Goal: Task Accomplishment & Management: Complete application form

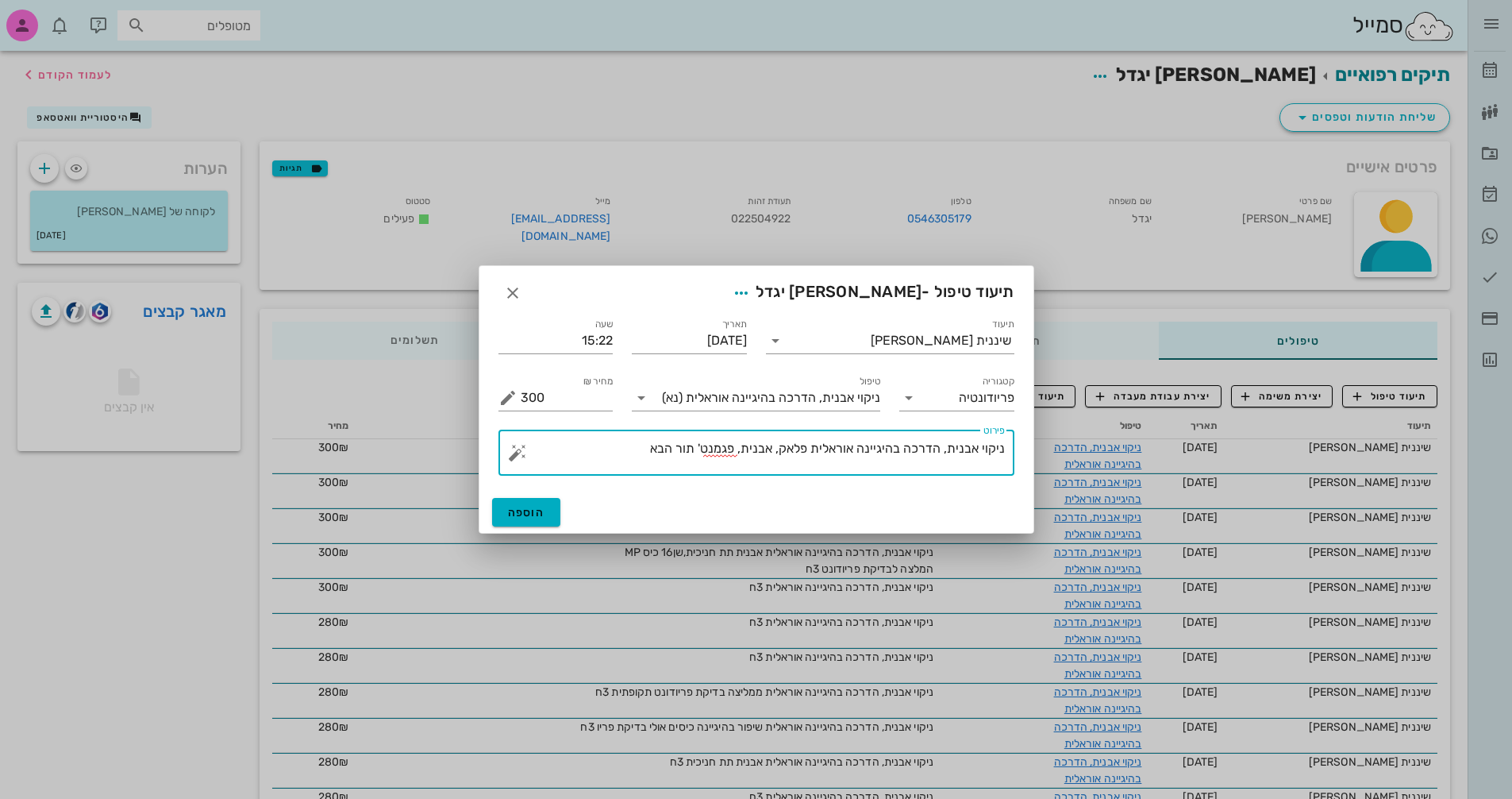
click at [639, 451] on textarea "ניקוי אבנית, הדרכה בהיגיינה אוראלית פלאק, אבנית, פגמנט' תור הבא" at bounding box center [763, 456] width 484 height 38
type textarea "ניקוי אבנית, הדרכה בהיגיינה אוראלית פלאק, אבנית, פגמנט' תור הבא 3ח"
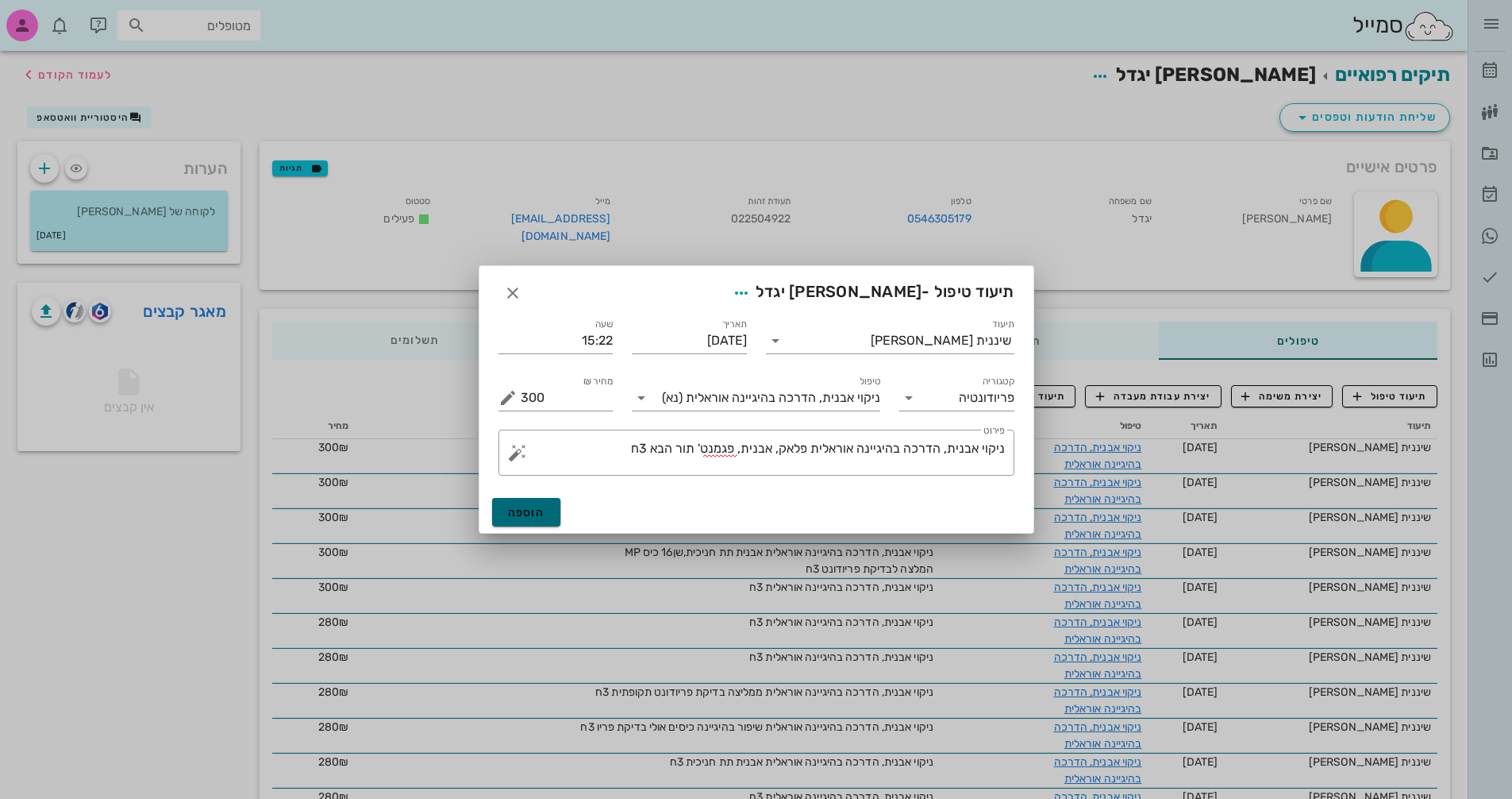
click at [523, 511] on span "הוספה" at bounding box center [526, 512] width 37 height 13
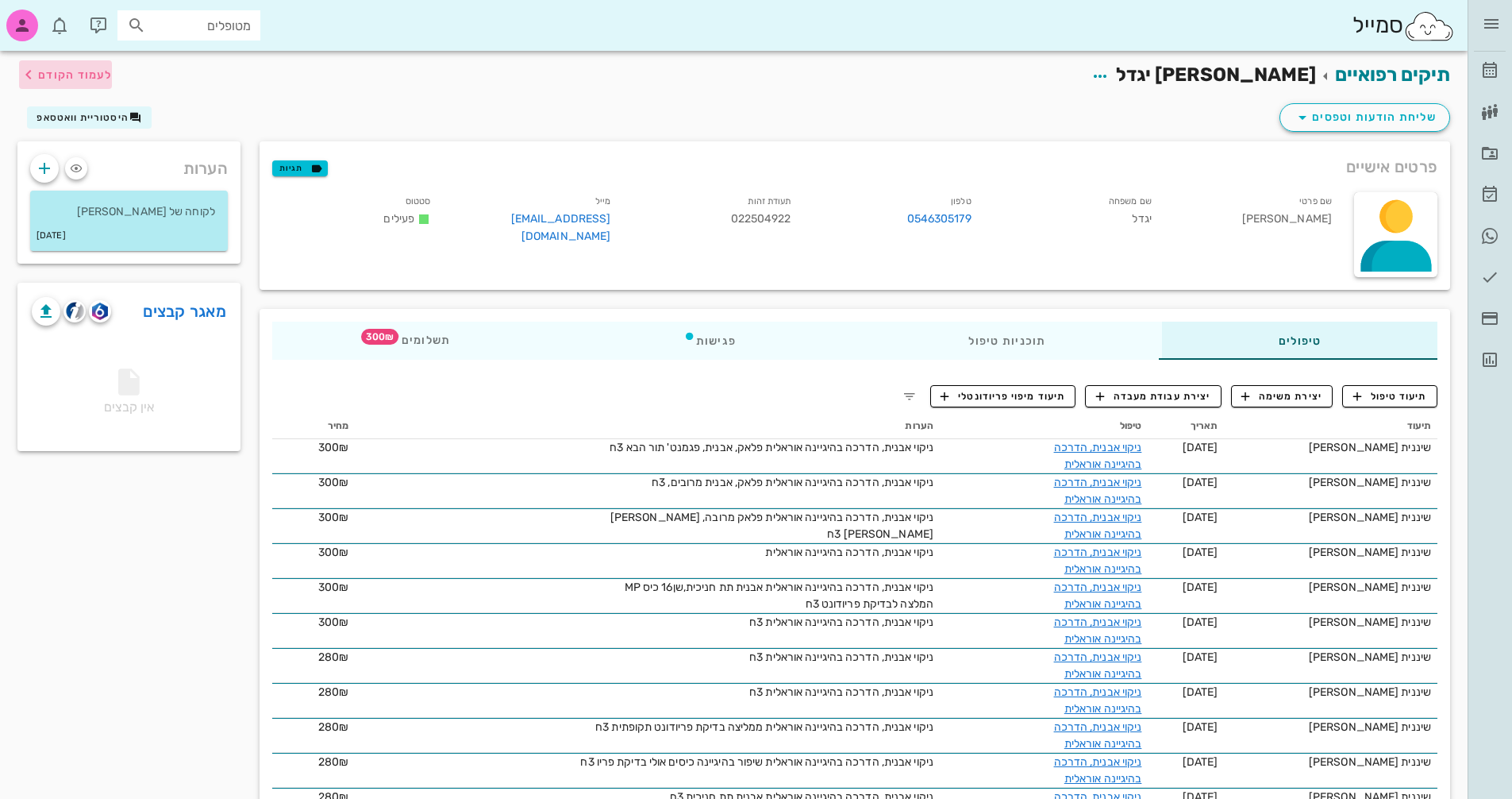
click at [68, 77] on span "לעמוד הקודם" at bounding box center [75, 75] width 74 height 13
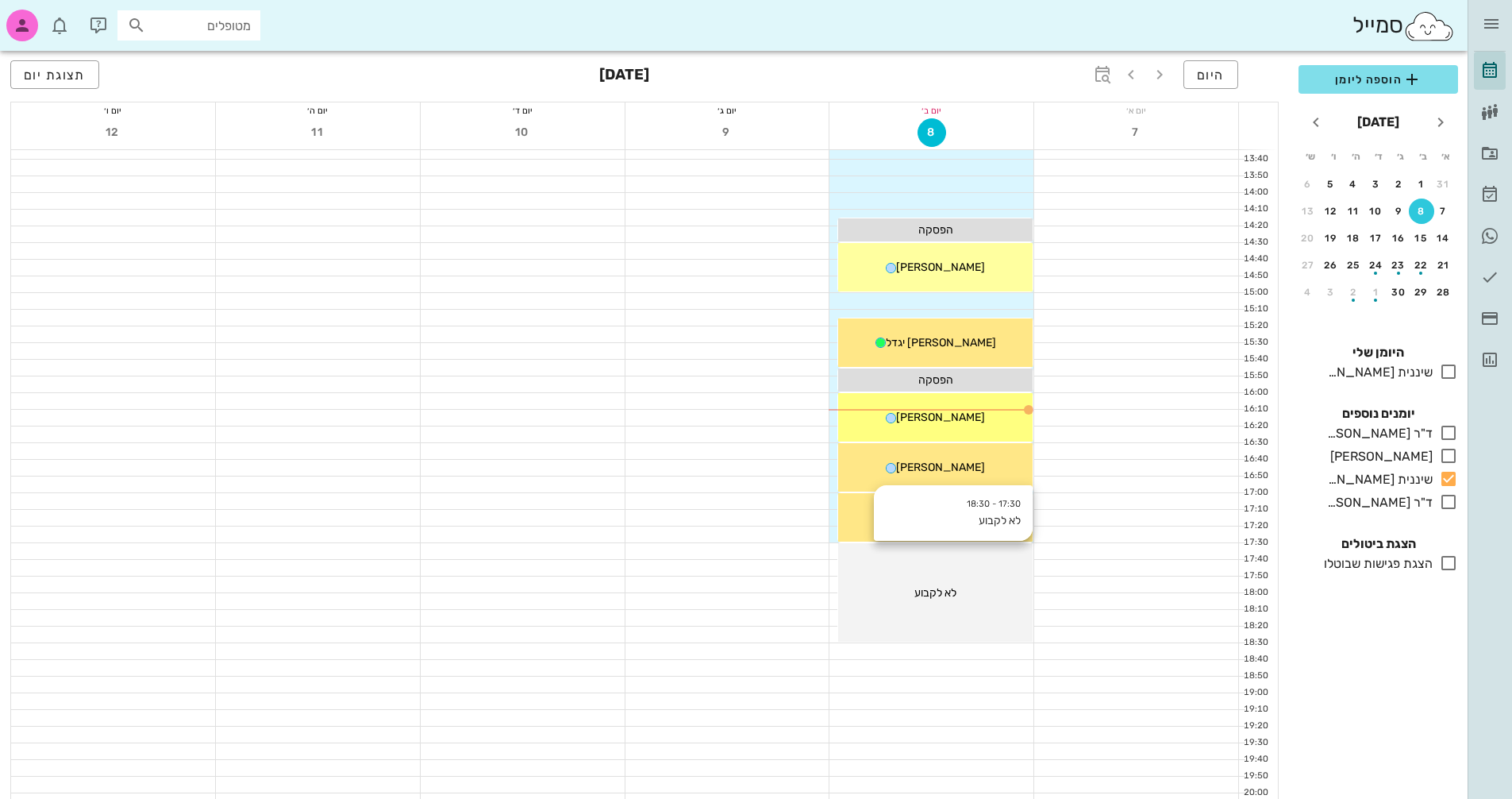
scroll to position [752, 0]
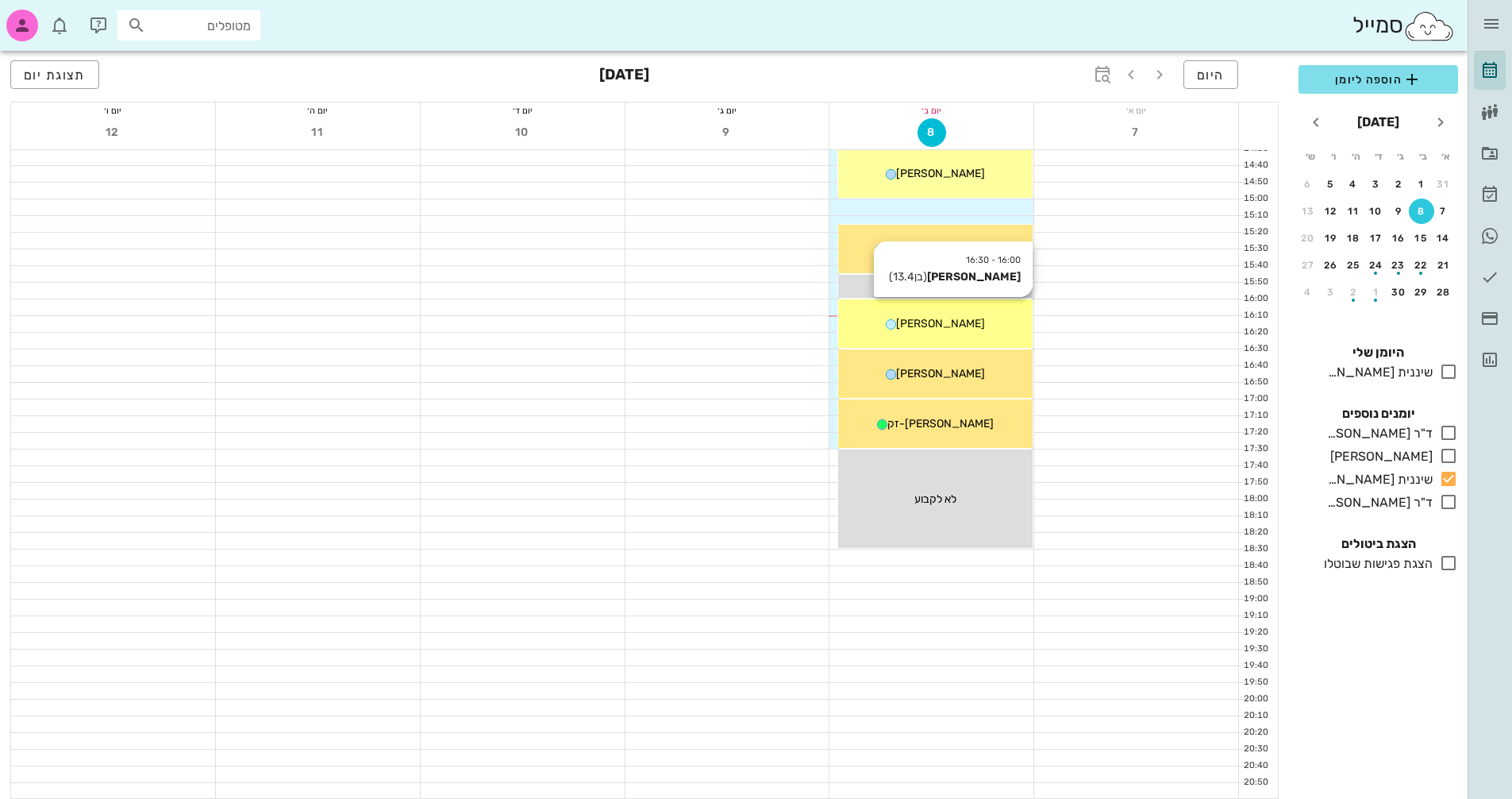
click at [970, 326] on div "[PERSON_NAME]" at bounding box center [935, 323] width 194 height 17
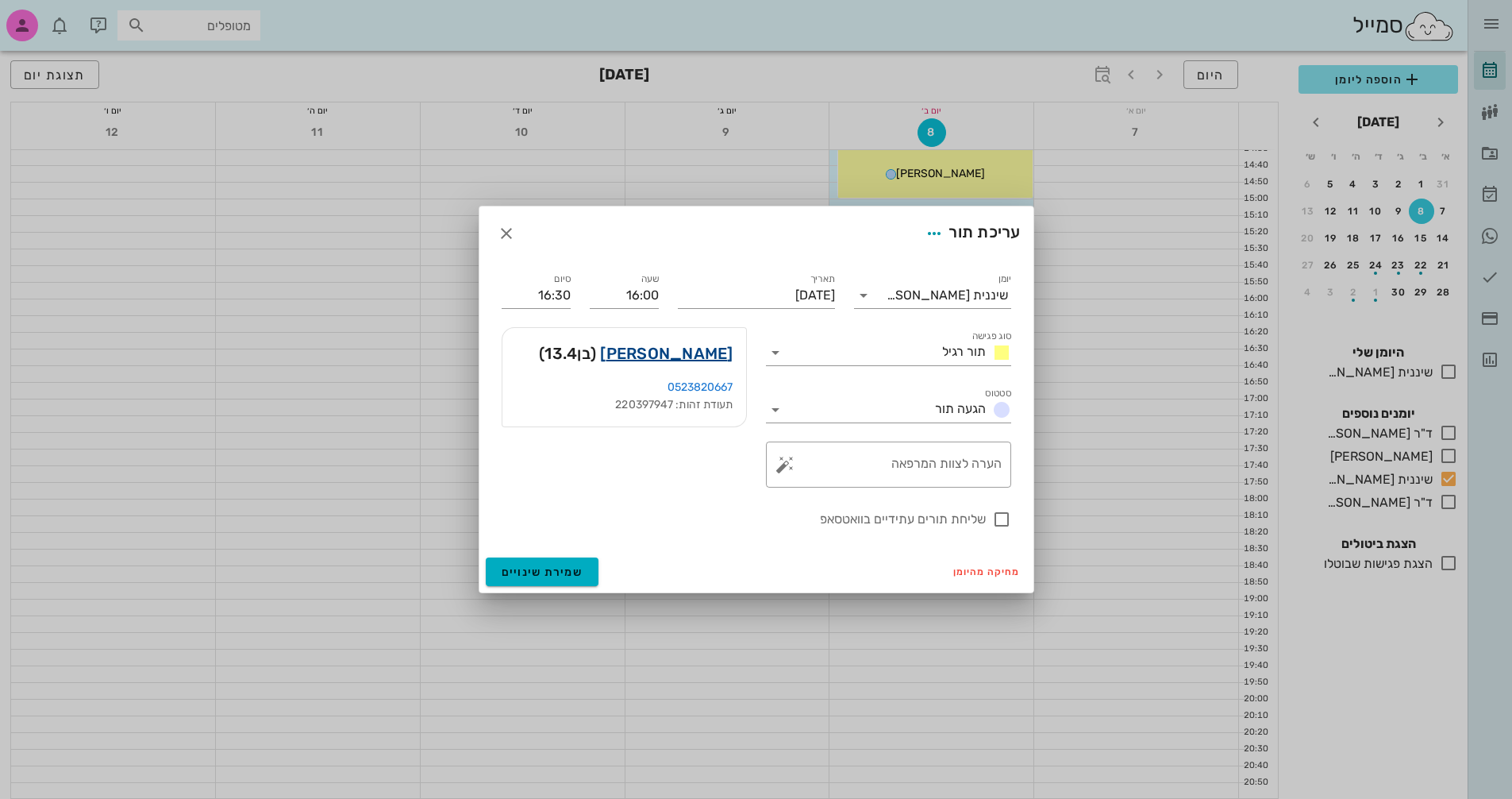
click at [698, 355] on link "[PERSON_NAME]" at bounding box center [666, 353] width 133 height 25
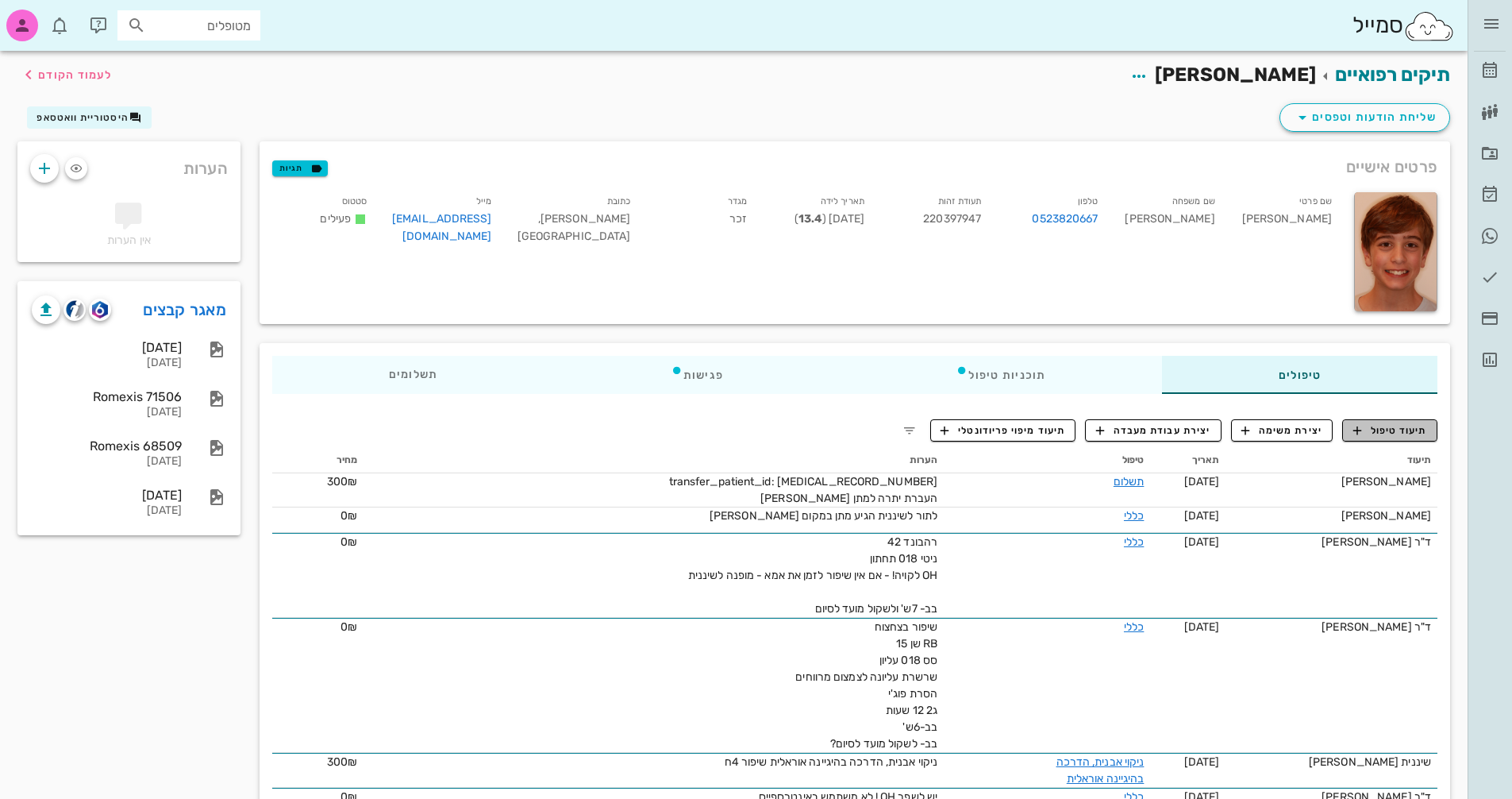
click at [1407, 434] on span "תיעוד טיפול" at bounding box center [1391, 431] width 74 height 14
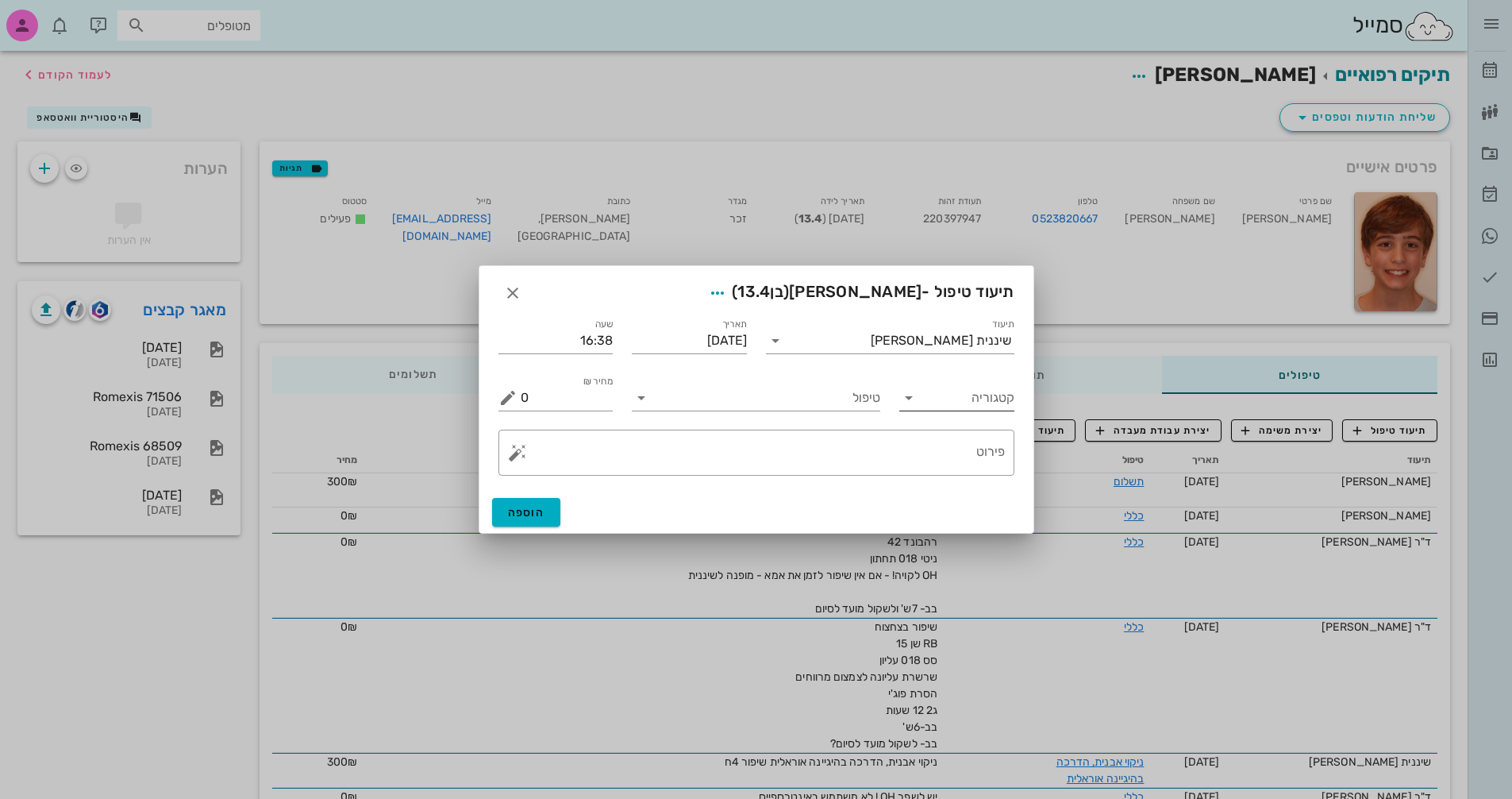
click at [967, 396] on input "קטגוריה" at bounding box center [970, 397] width 90 height 25
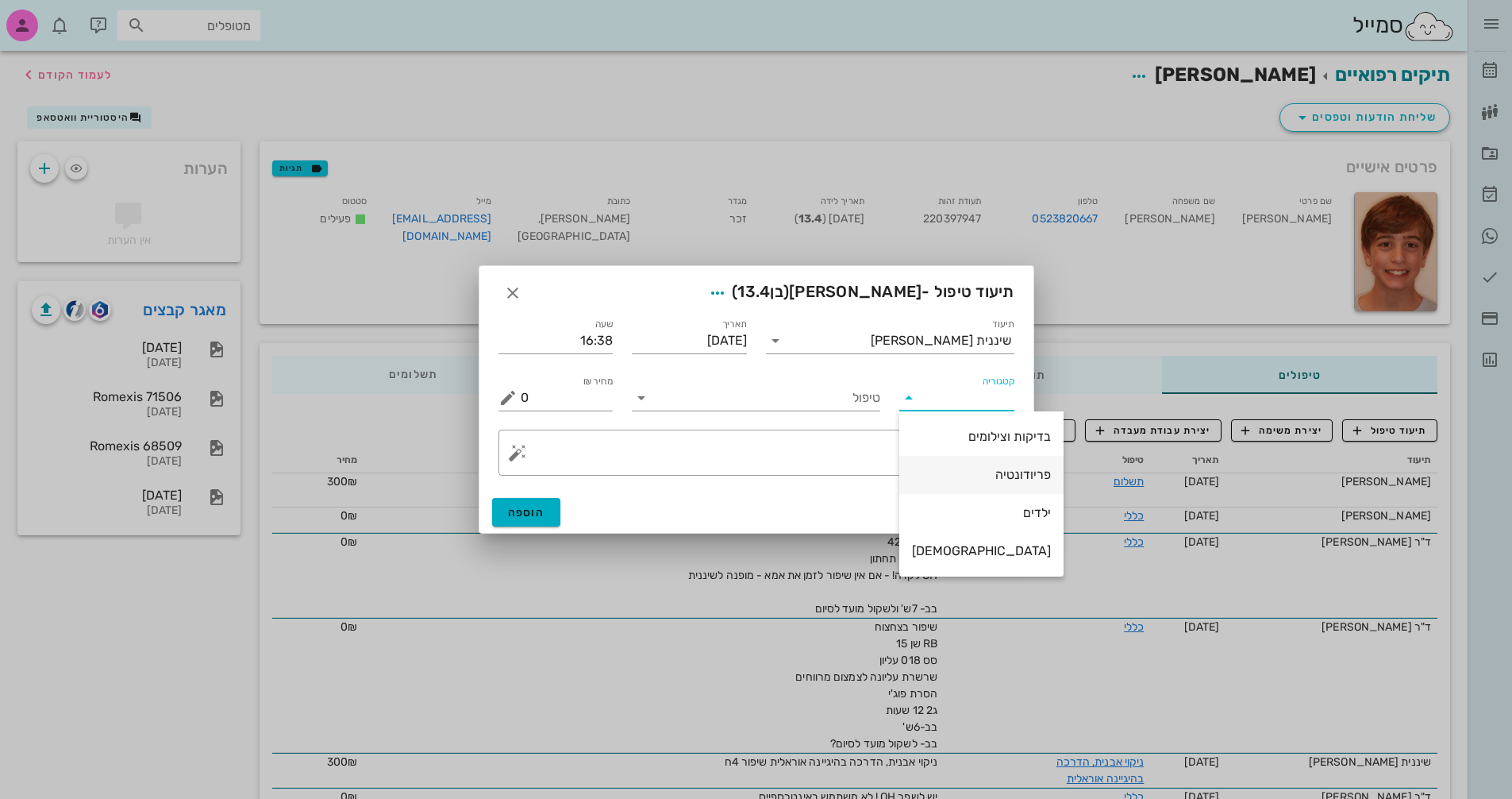
click at [984, 477] on div "פריודונטיה" at bounding box center [981, 474] width 139 height 15
type input "פריודונטיה"
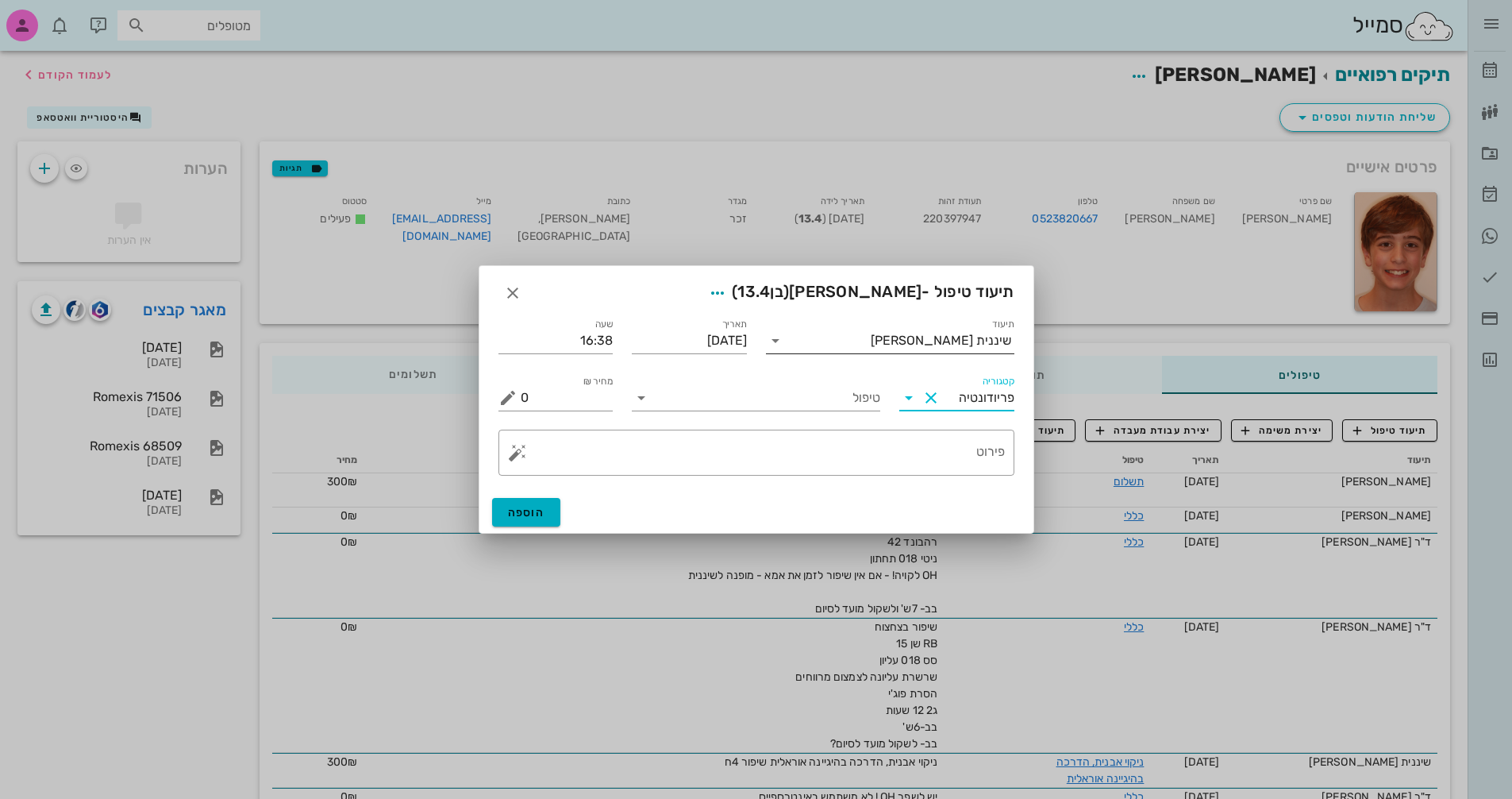
click at [871, 343] on input "תיעוד" at bounding box center [829, 340] width 83 height 25
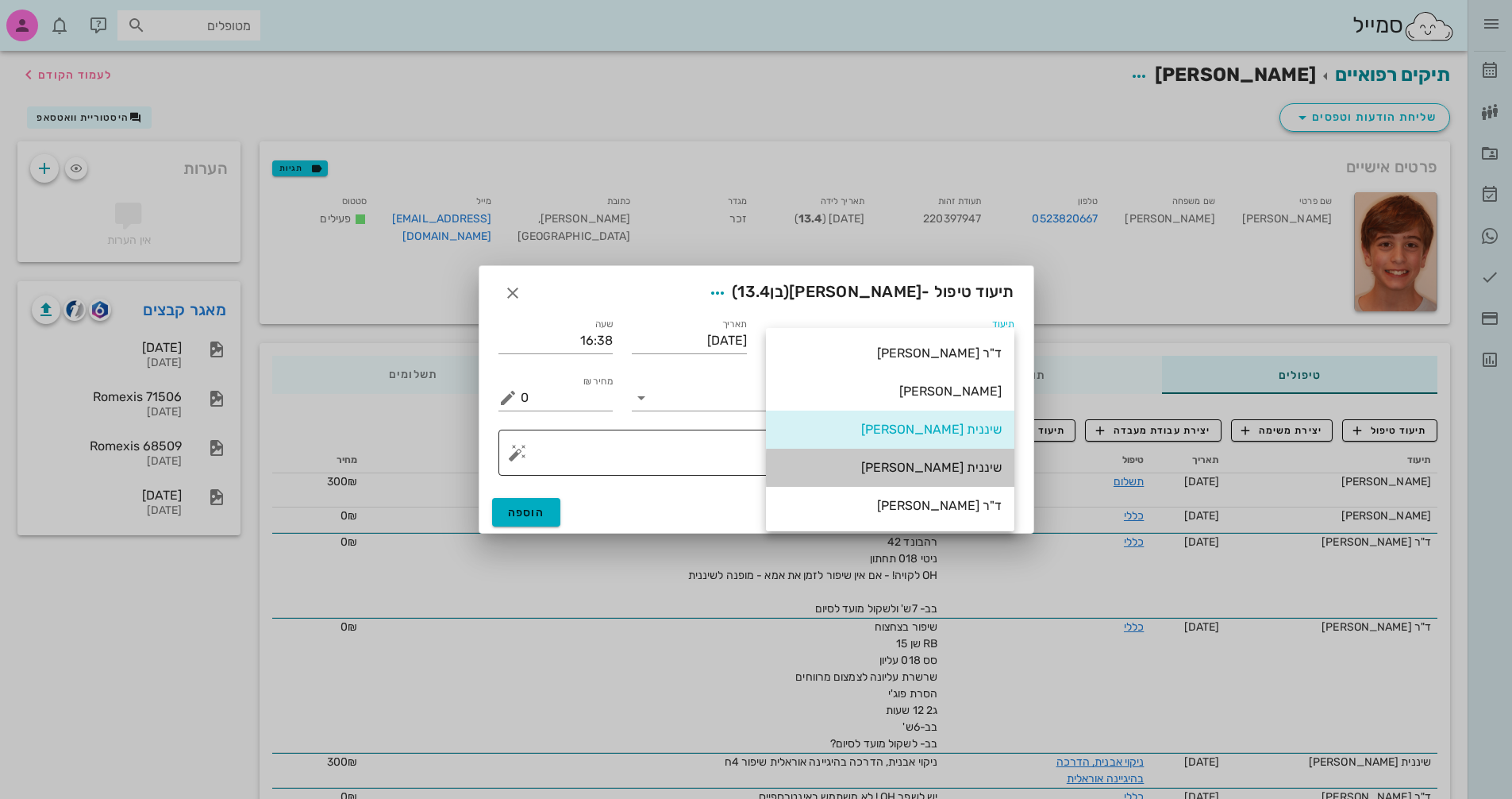
click at [968, 474] on div "שיננית [PERSON_NAME]" at bounding box center [891, 467] width 223 height 15
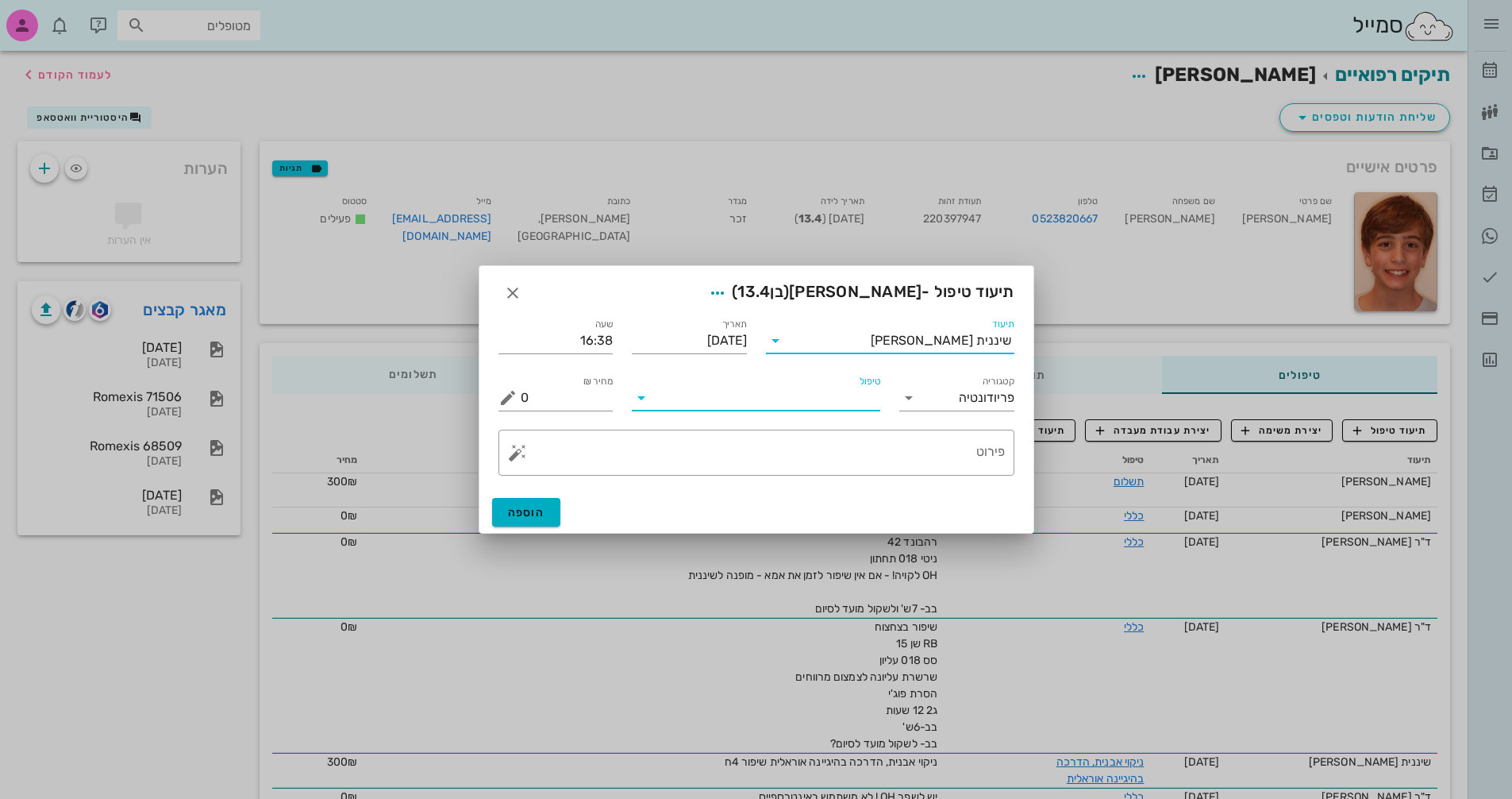
drag, startPoint x: 827, startPoint y: 402, endPoint x: 804, endPoint y: 405, distance: 23.2
click at [825, 402] on input "טיפול" at bounding box center [768, 397] width 227 height 25
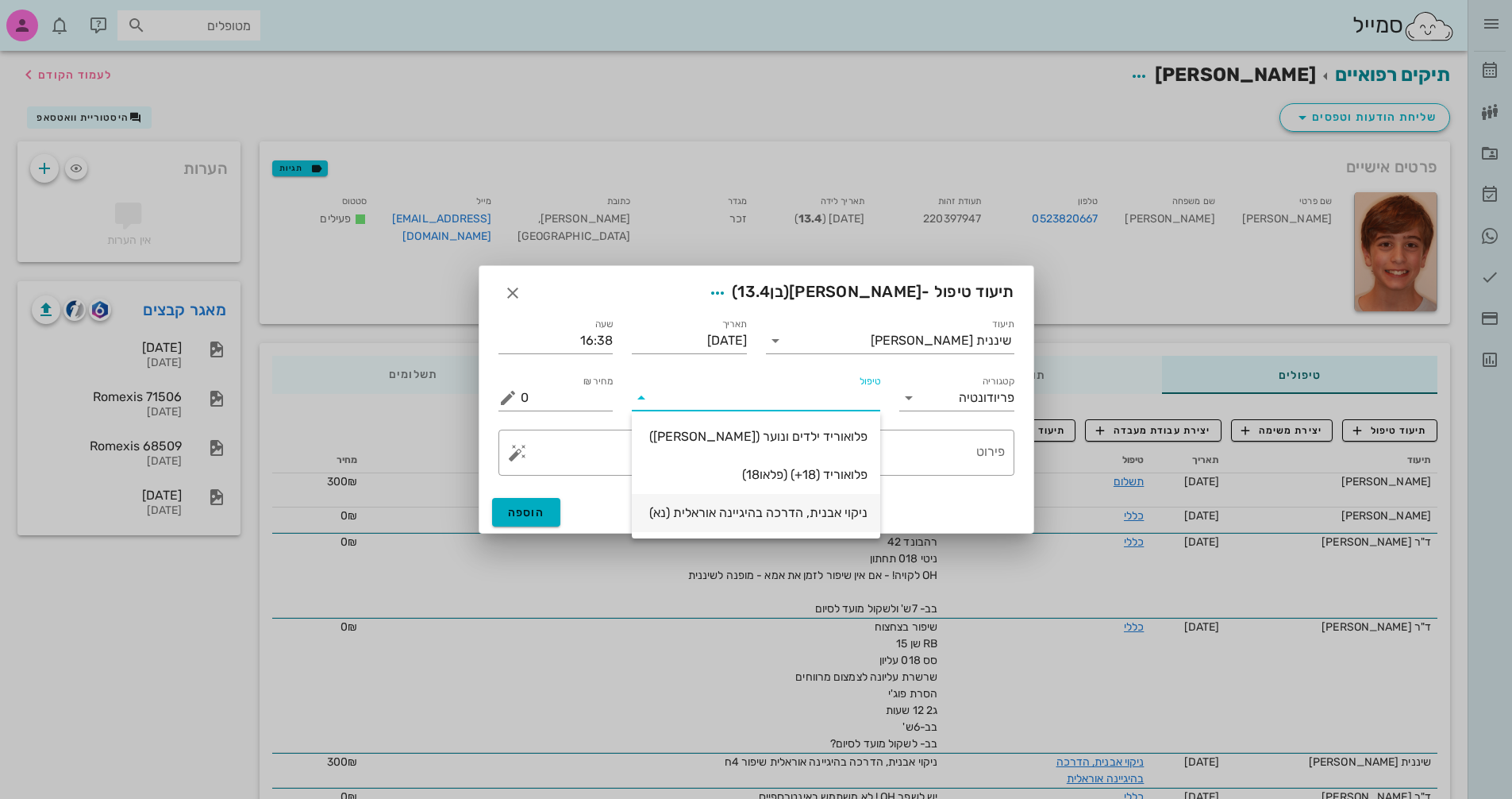
click at [795, 507] on div "ניקוי אבנית, הדרכה בהיגיינה אוראלית (נא)" at bounding box center [756, 512] width 223 height 15
type input "300"
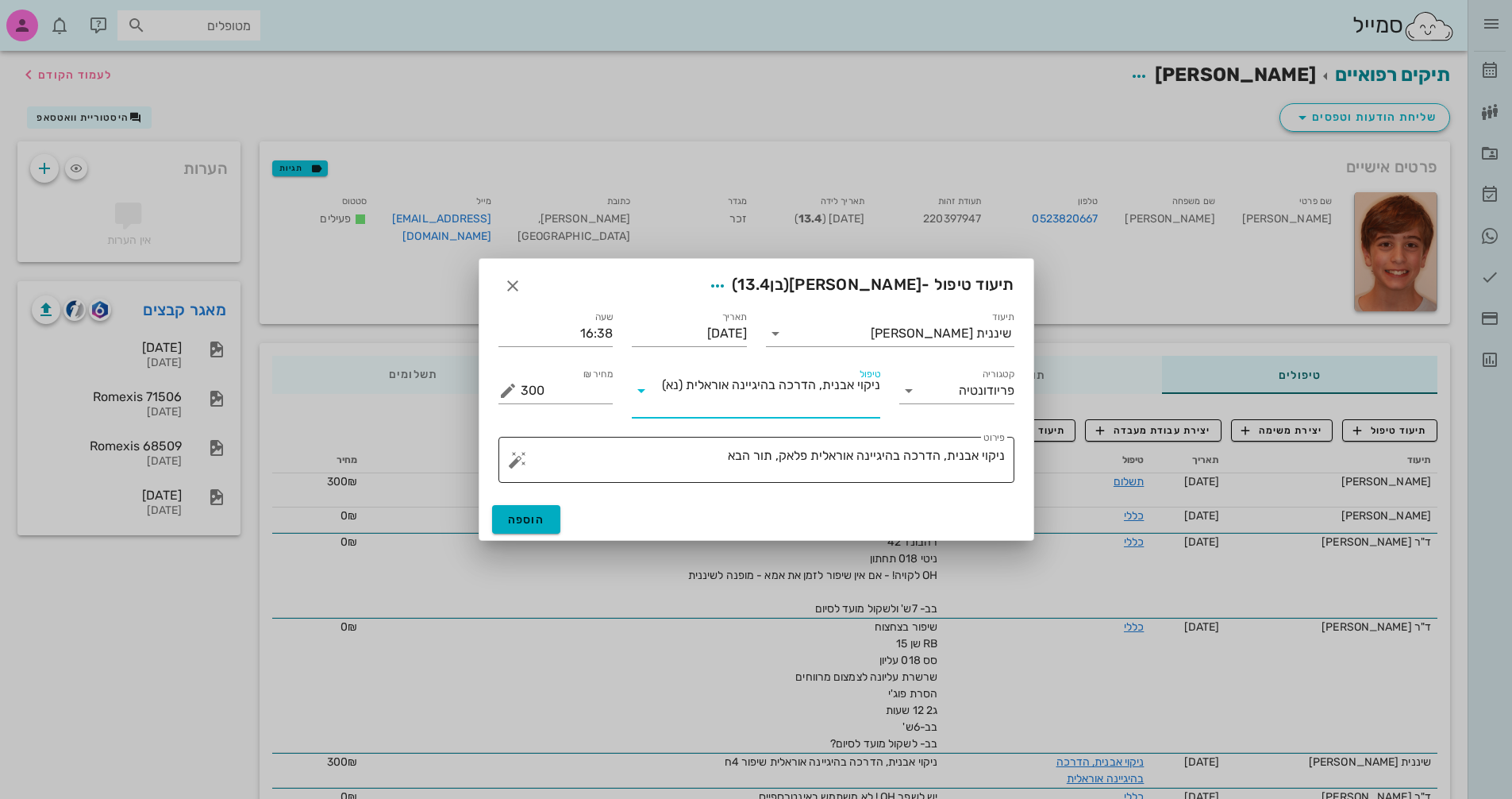
click at [777, 454] on textarea "ניקוי אבנית, הדרכה בהיגיינה אוראלית פלאק, תור הבא" at bounding box center [763, 463] width 484 height 38
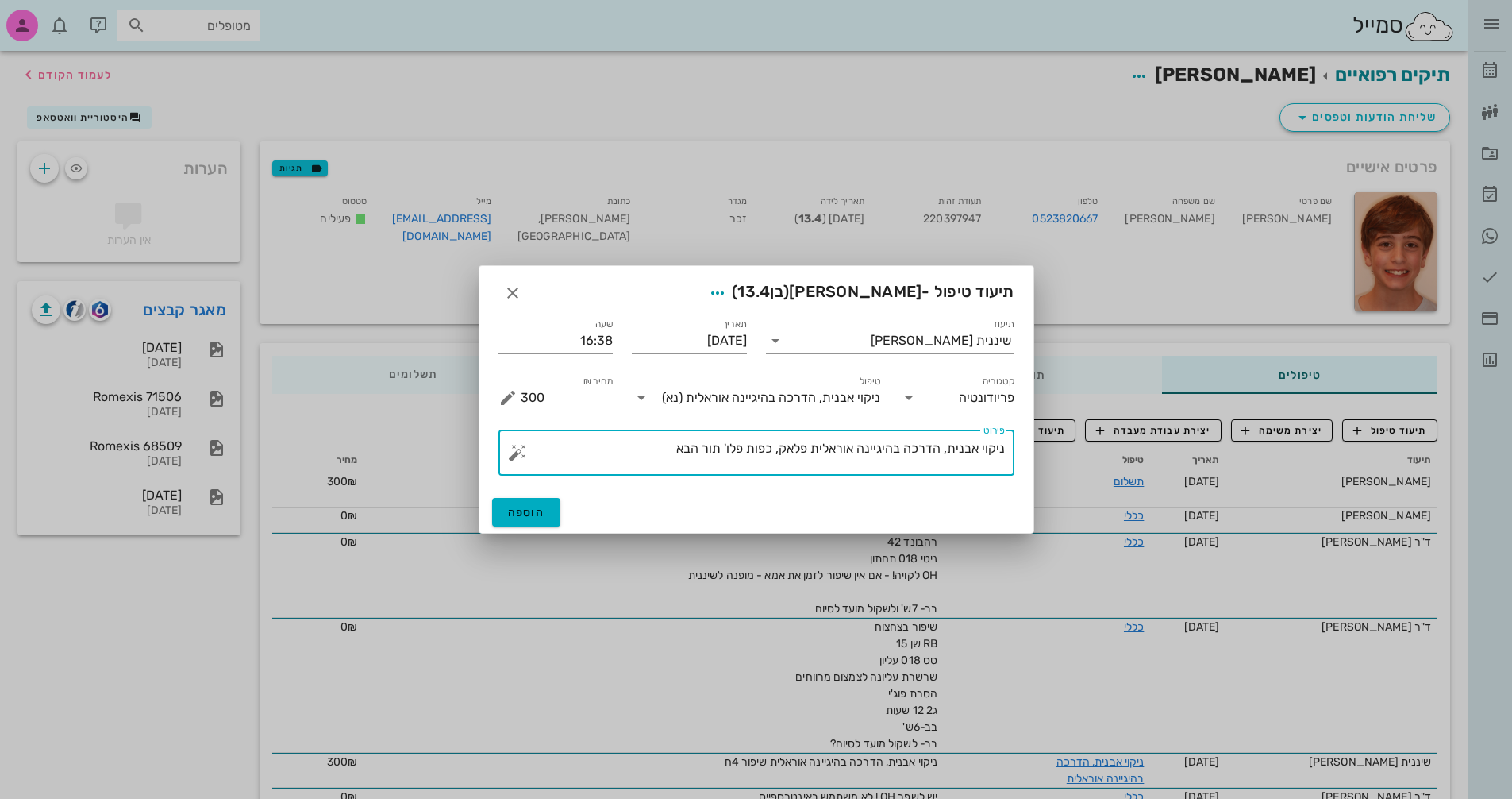
click at [664, 460] on textarea "ניקוי אבנית, הדרכה בהיגיינה אוראלית פלאק, כפות פלו' תור הבא" at bounding box center [763, 456] width 484 height 38
type textarea "ניקוי אבנית, הדרכה בהיגיינה אוראלית פלאק, כפות פלו' תור הבא 4ח"
click at [521, 512] on span "הוספה" at bounding box center [526, 512] width 37 height 13
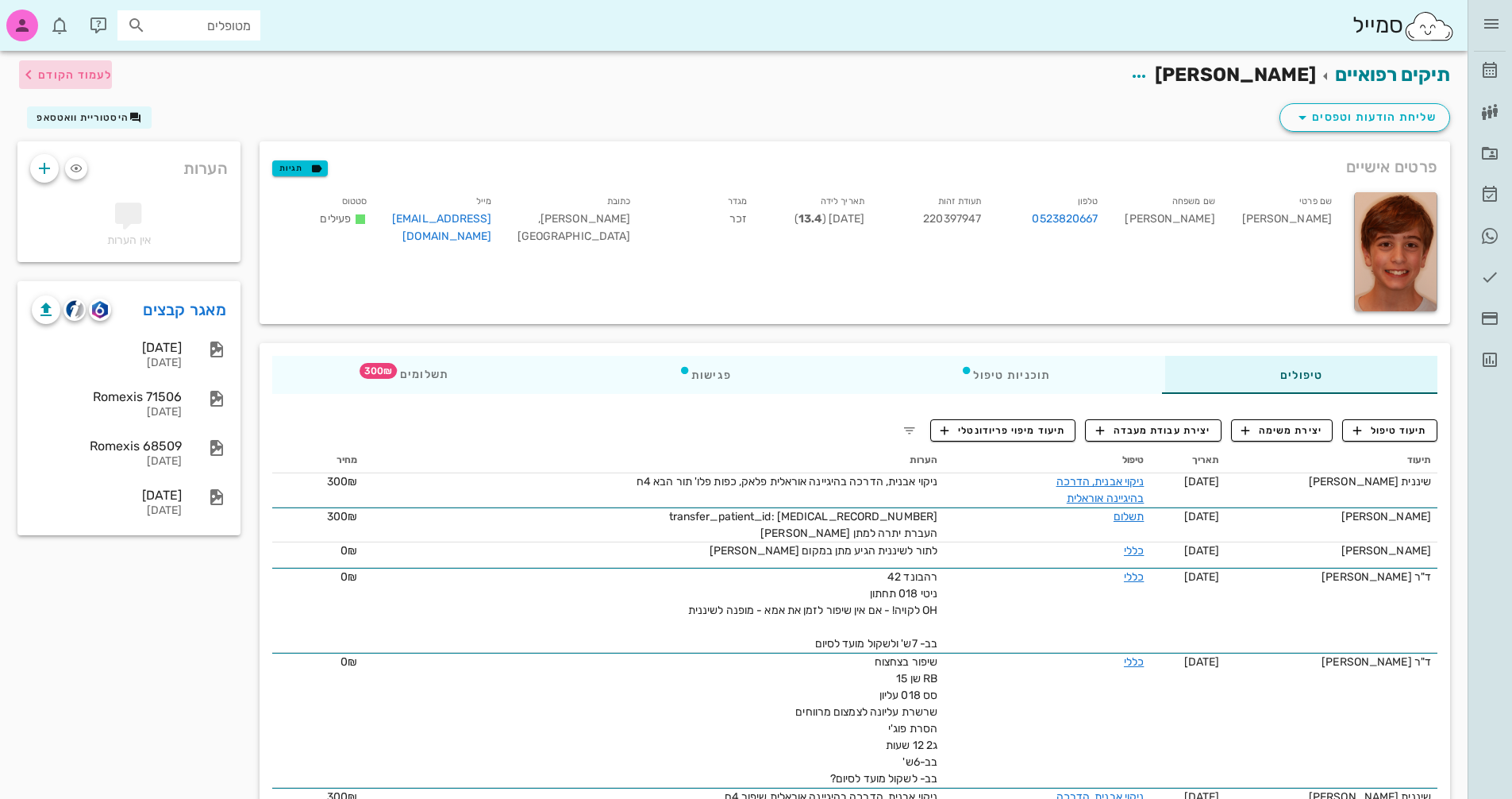
click at [65, 76] on span "לעמוד הקודם" at bounding box center [75, 75] width 74 height 13
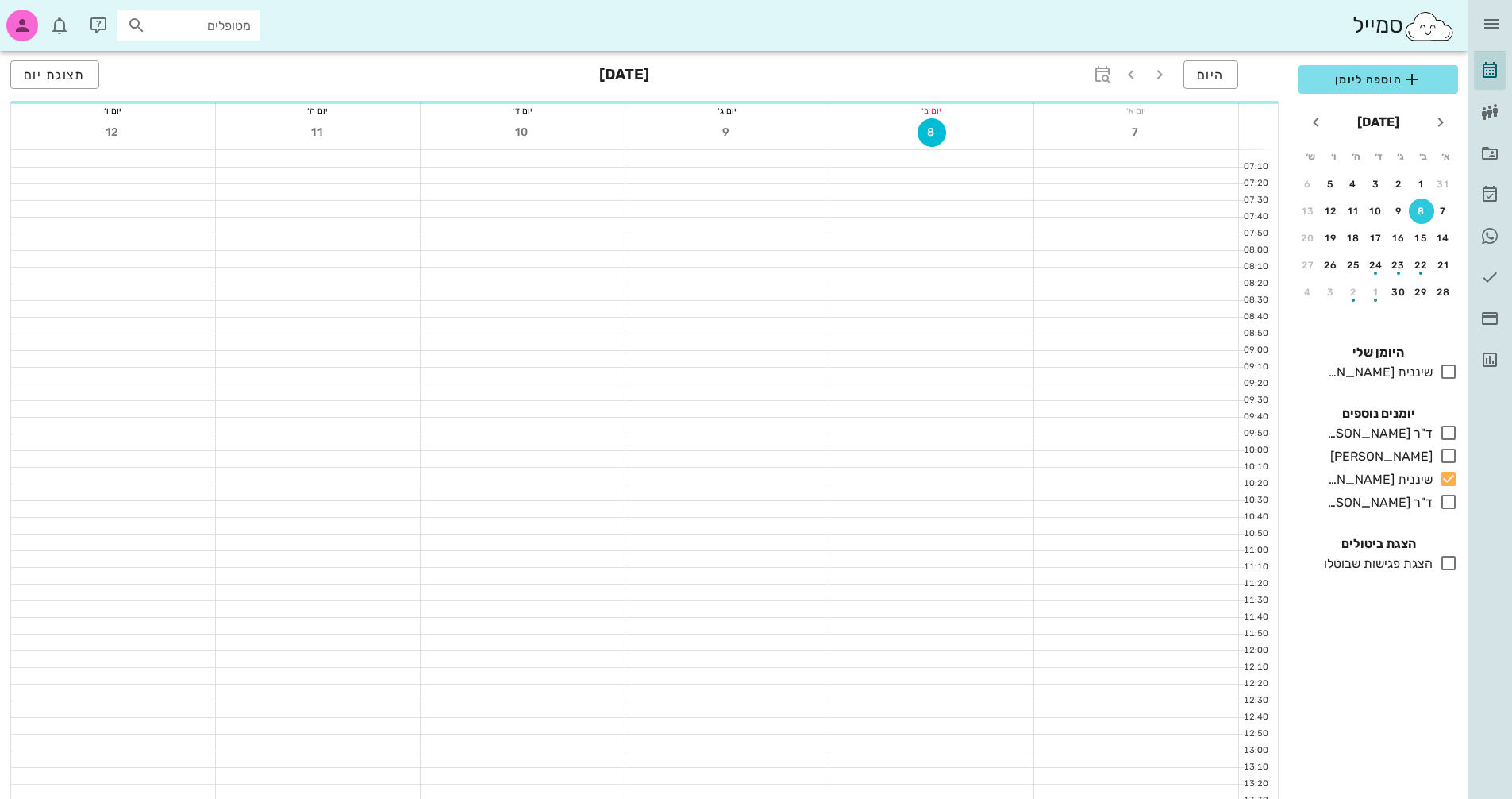
scroll to position [752, 0]
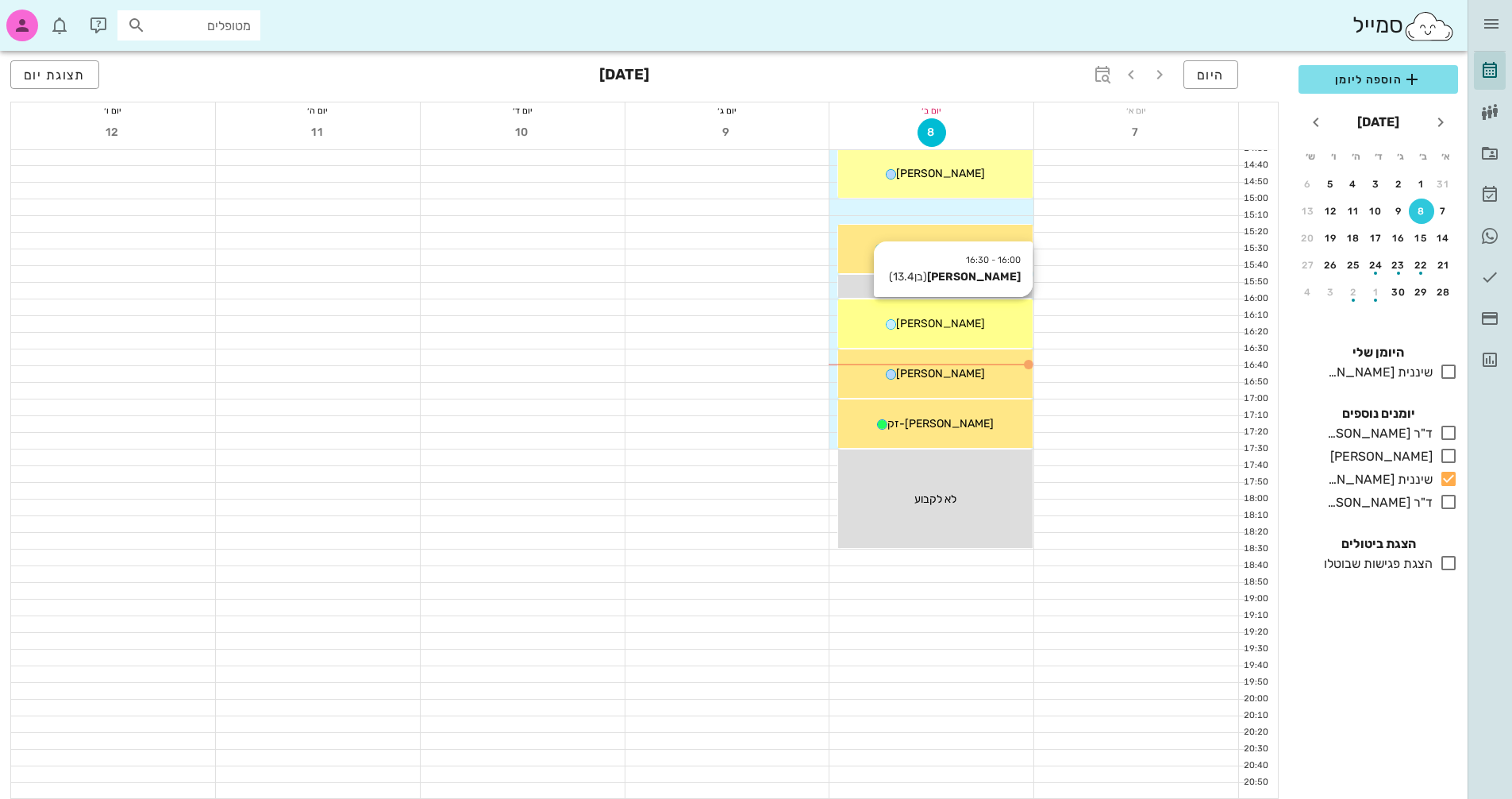
click at [985, 326] on div "[PERSON_NAME]" at bounding box center [935, 323] width 194 height 17
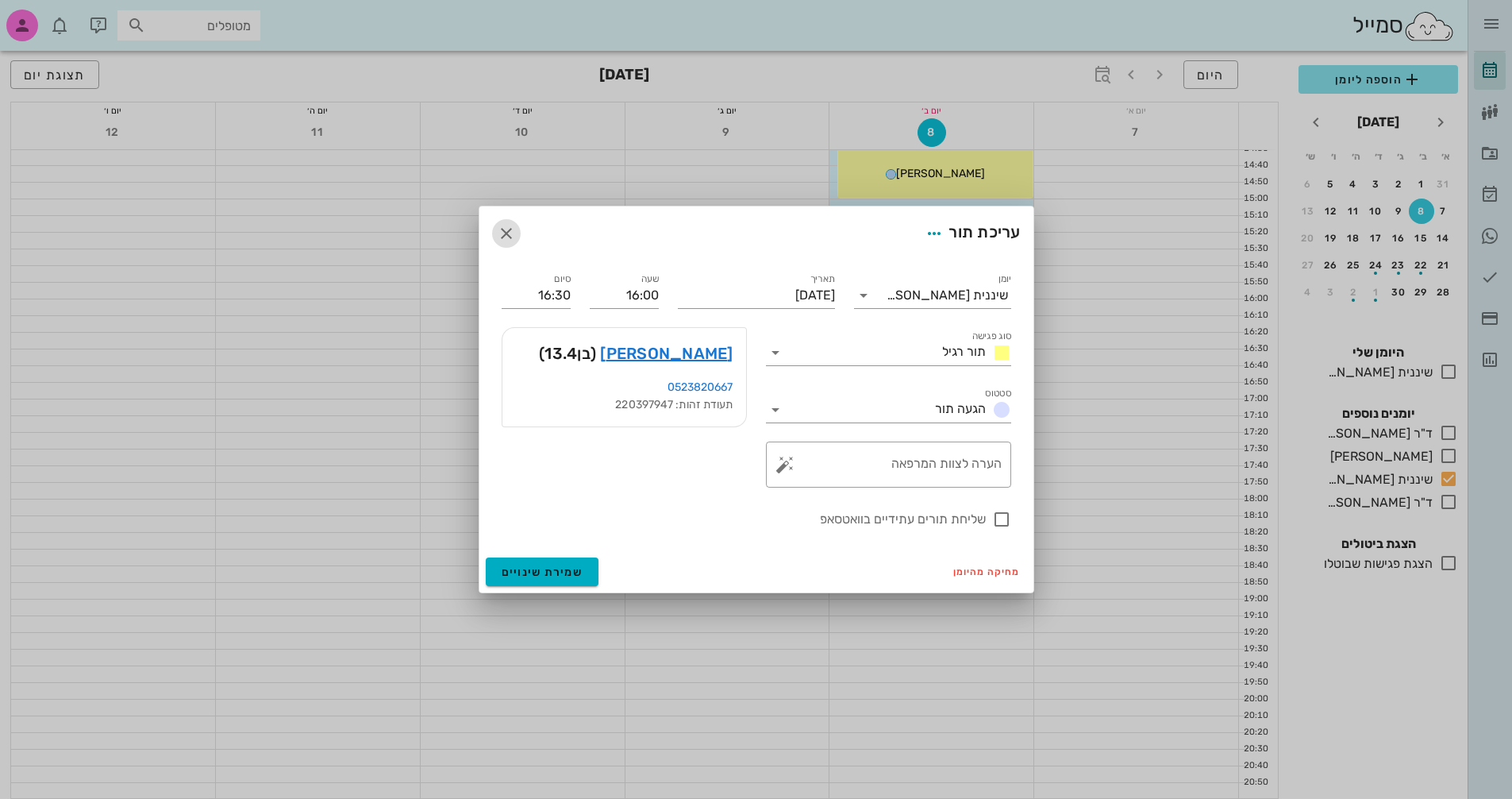
drag, startPoint x: 506, startPoint y: 230, endPoint x: 625, endPoint y: 245, distance: 119.9
click at [507, 230] on icon "button" at bounding box center [507, 234] width 19 height 19
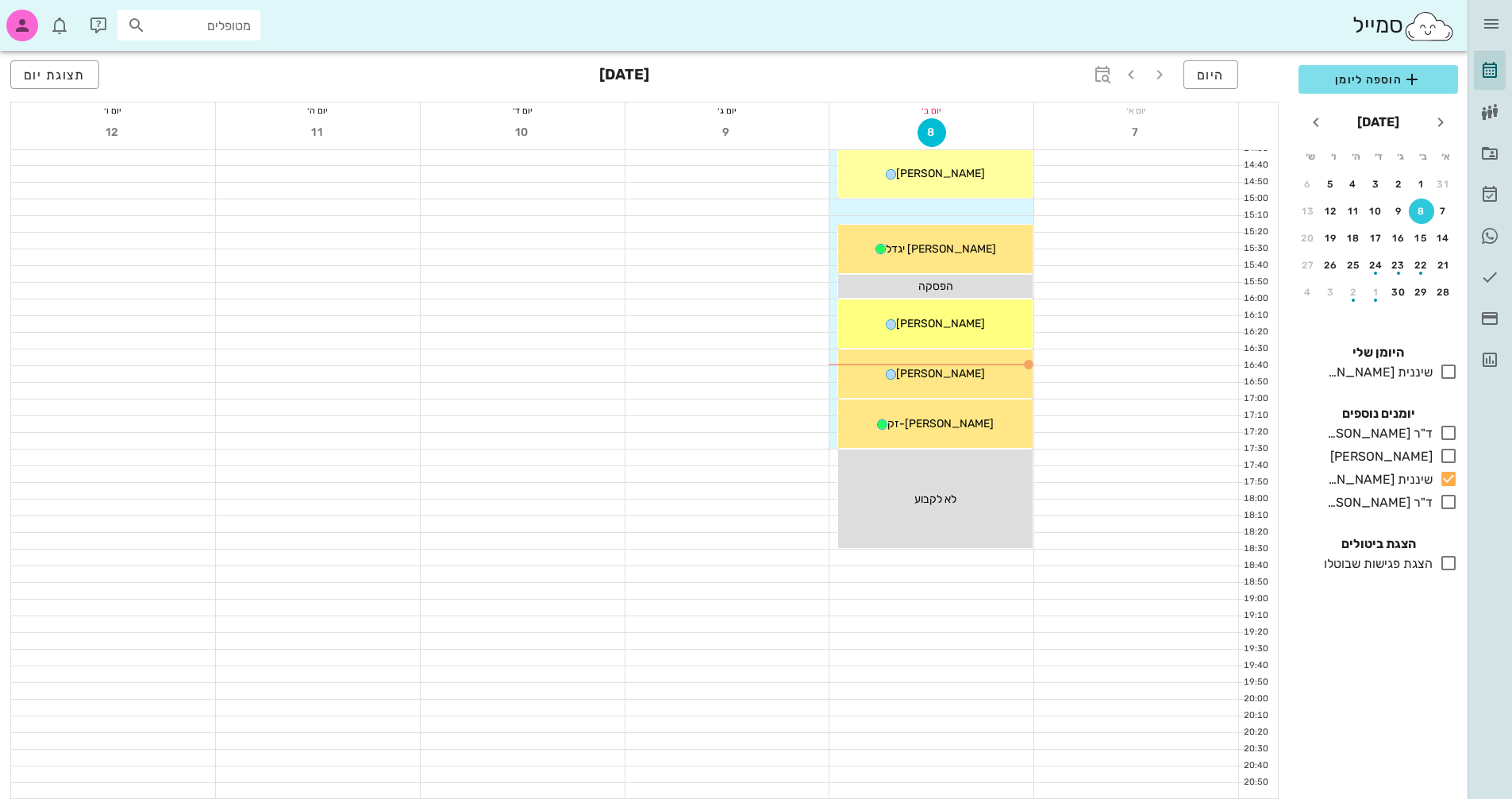
drag, startPoint x: 993, startPoint y: 364, endPoint x: 715, endPoint y: 367, distance: 278.0
click at [711, 367] on div at bounding box center [727, 374] width 204 height 16
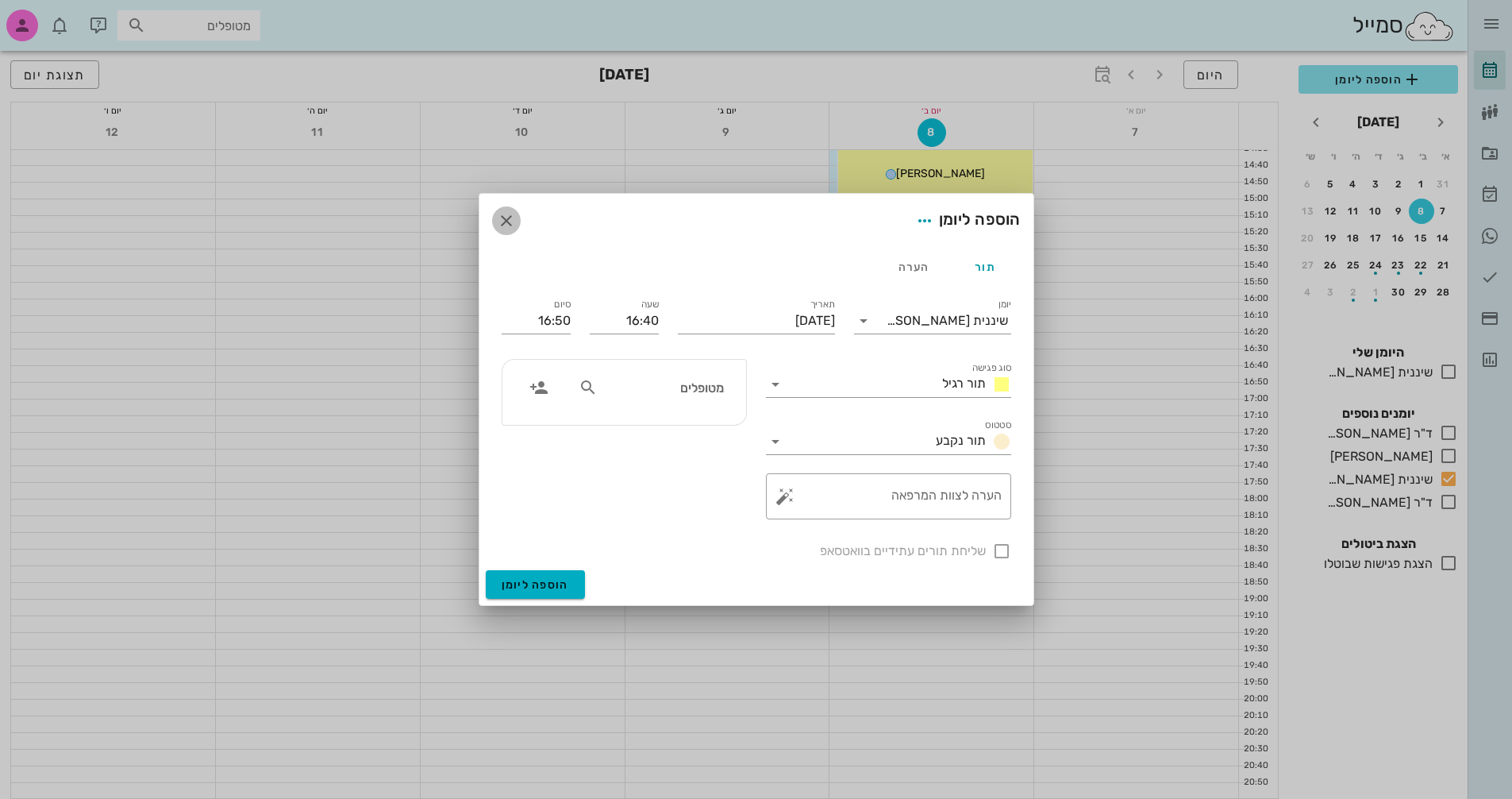
click at [517, 226] on span "button" at bounding box center [506, 221] width 29 height 19
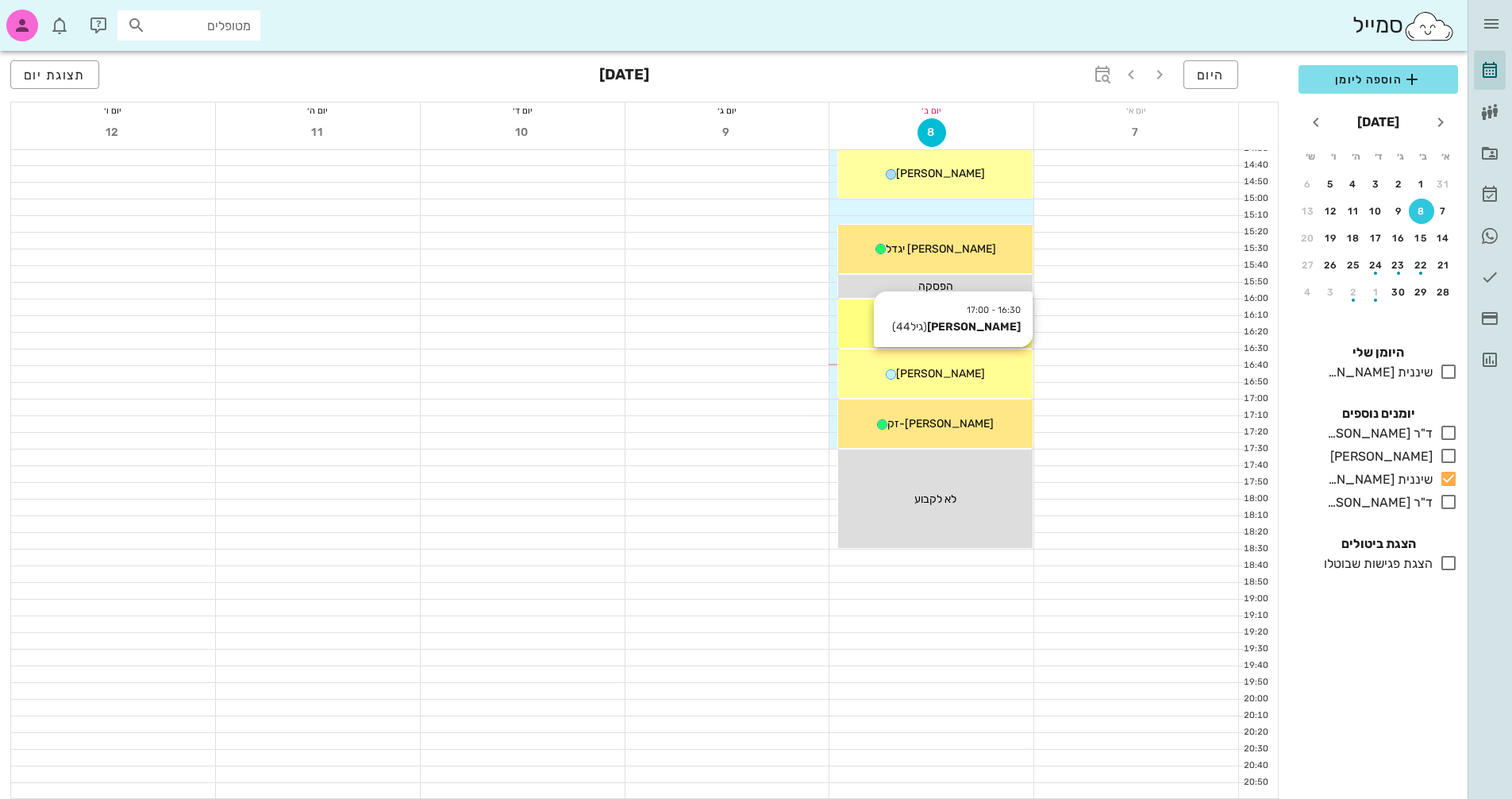
click at [990, 374] on div "[PERSON_NAME]" at bounding box center [935, 374] width 194 height 17
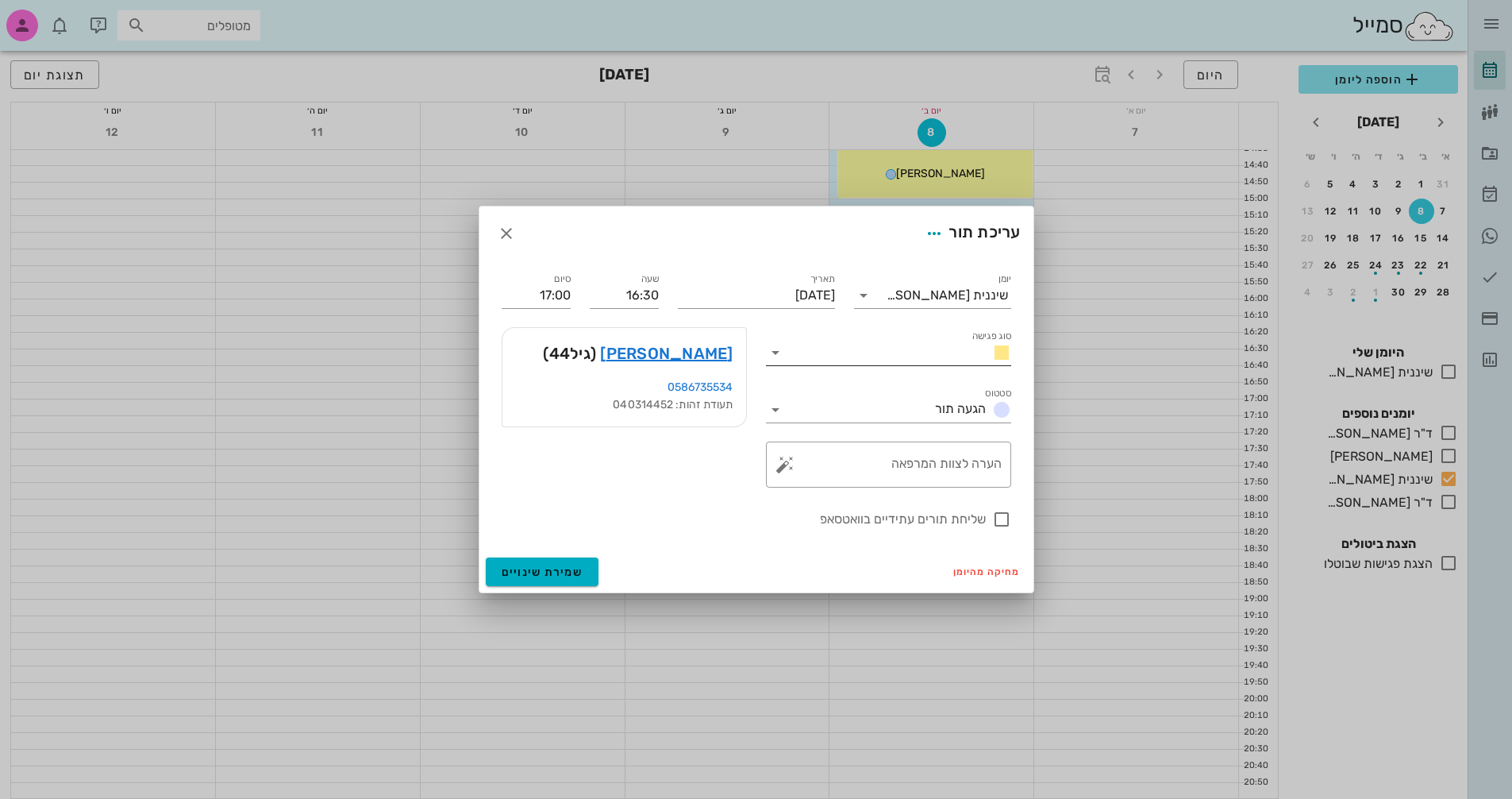
click at [900, 352] on input "סוג פגישה" at bounding box center [884, 352] width 192 height 25
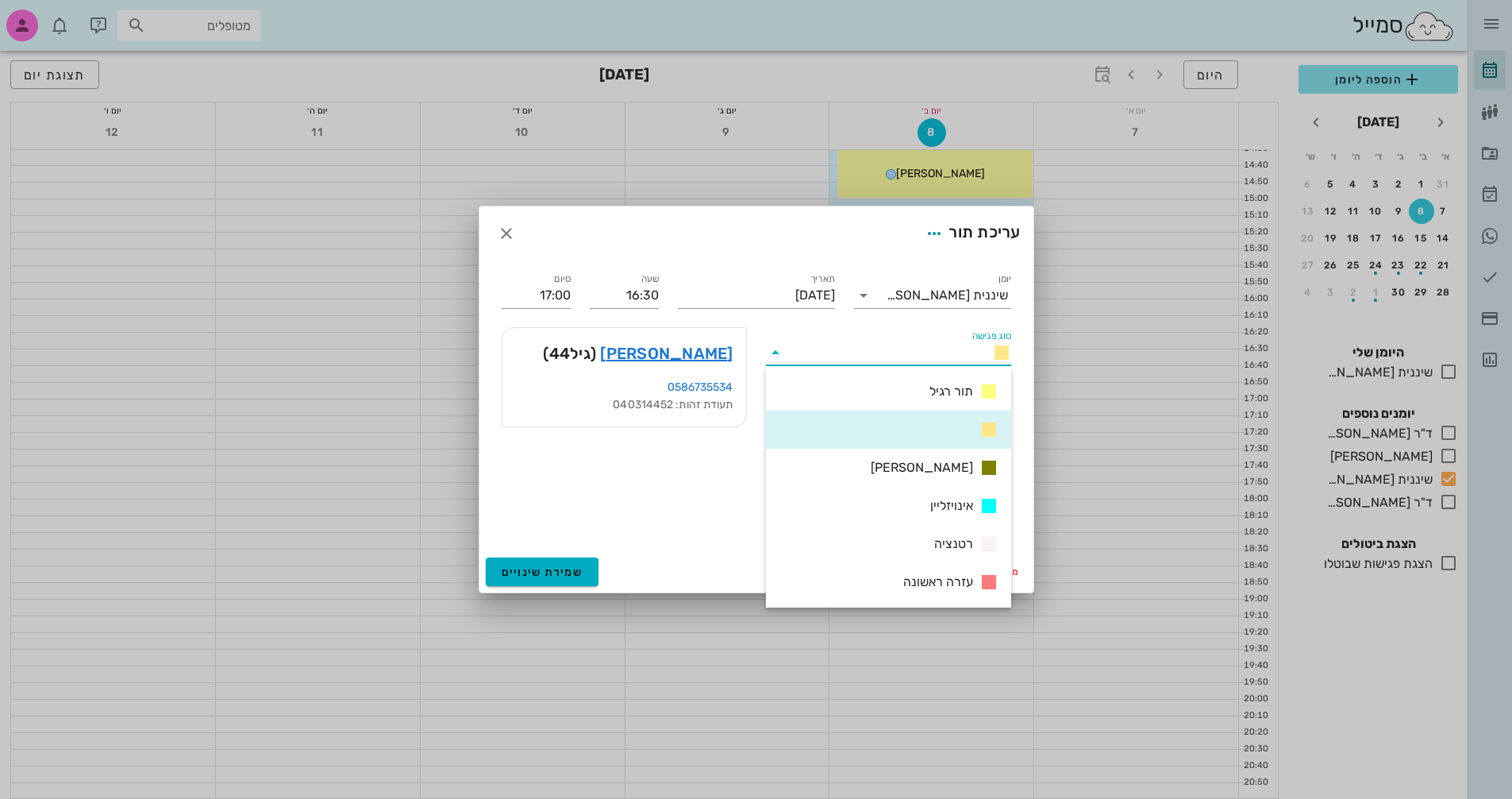
drag, startPoint x: 377, startPoint y: 258, endPoint x: 532, endPoint y: 294, distance: 159.1
click at [380, 258] on div at bounding box center [756, 399] width 1512 height 799
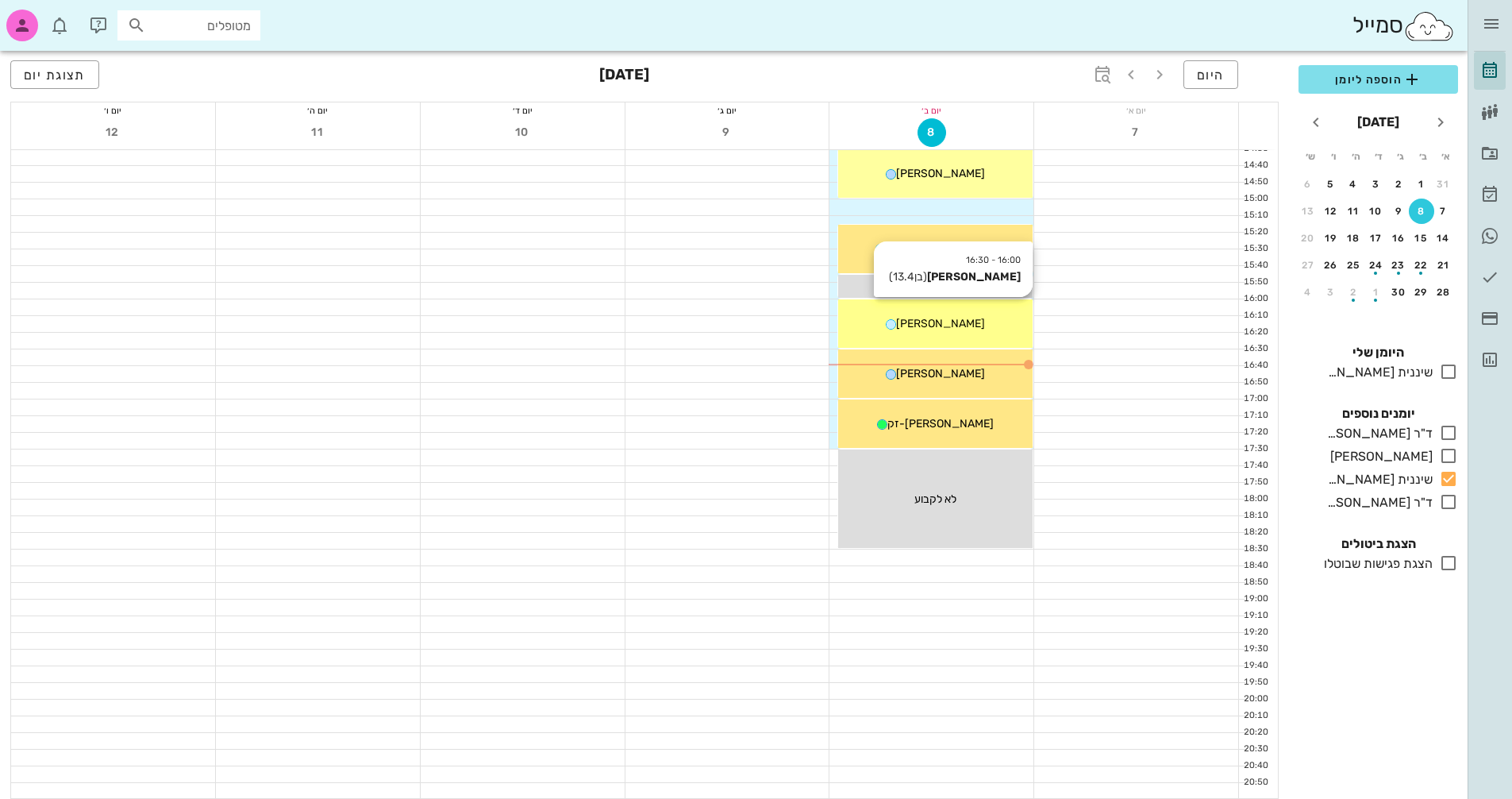
click at [995, 334] on div "16:00 - 16:30 [PERSON_NAME] (בן 13.4 ) [PERSON_NAME]" at bounding box center [935, 323] width 194 height 48
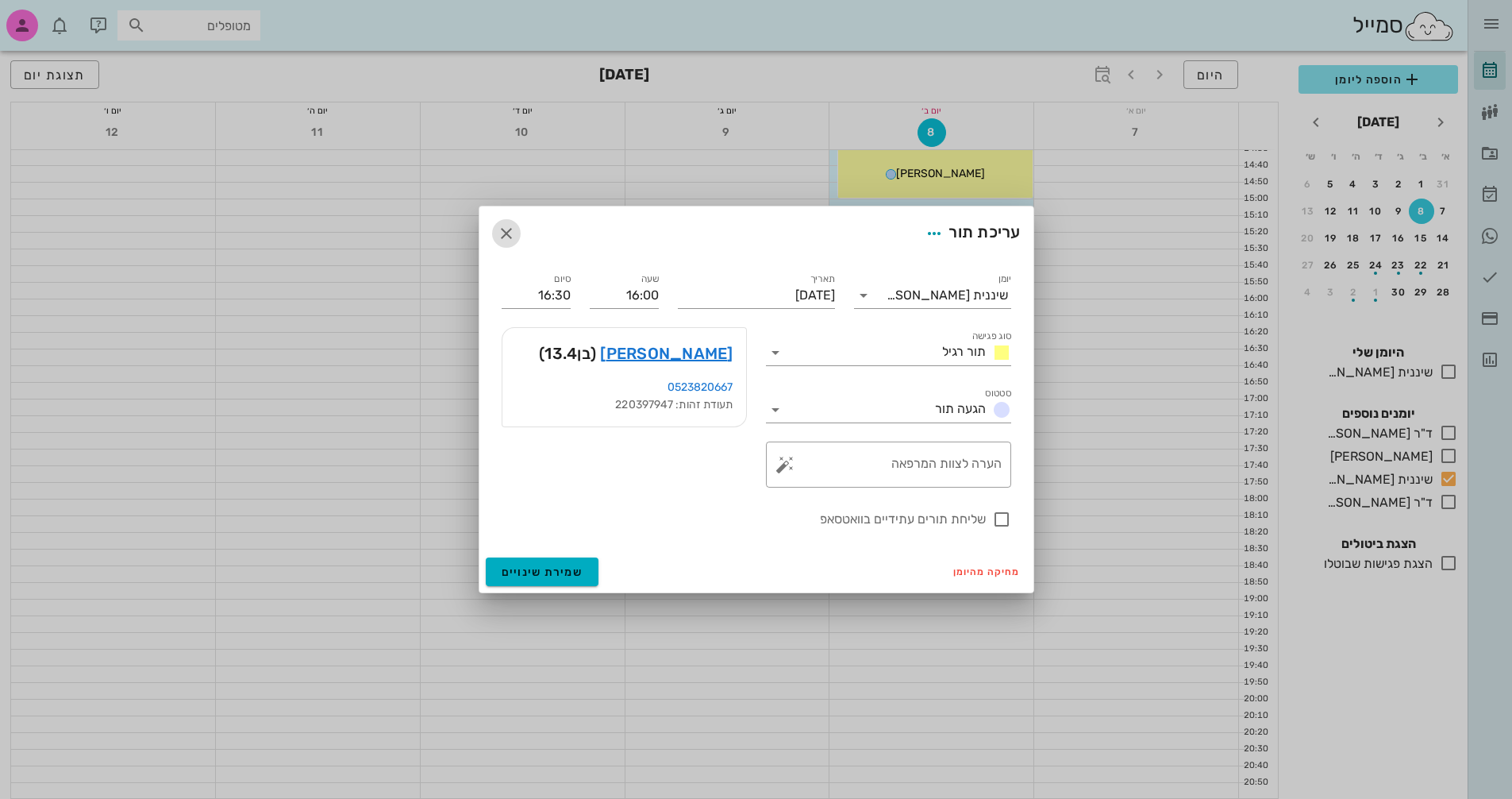
drag, startPoint x: 494, startPoint y: 230, endPoint x: 514, endPoint y: 237, distance: 21.2
click at [503, 234] on span "button" at bounding box center [506, 234] width 29 height 19
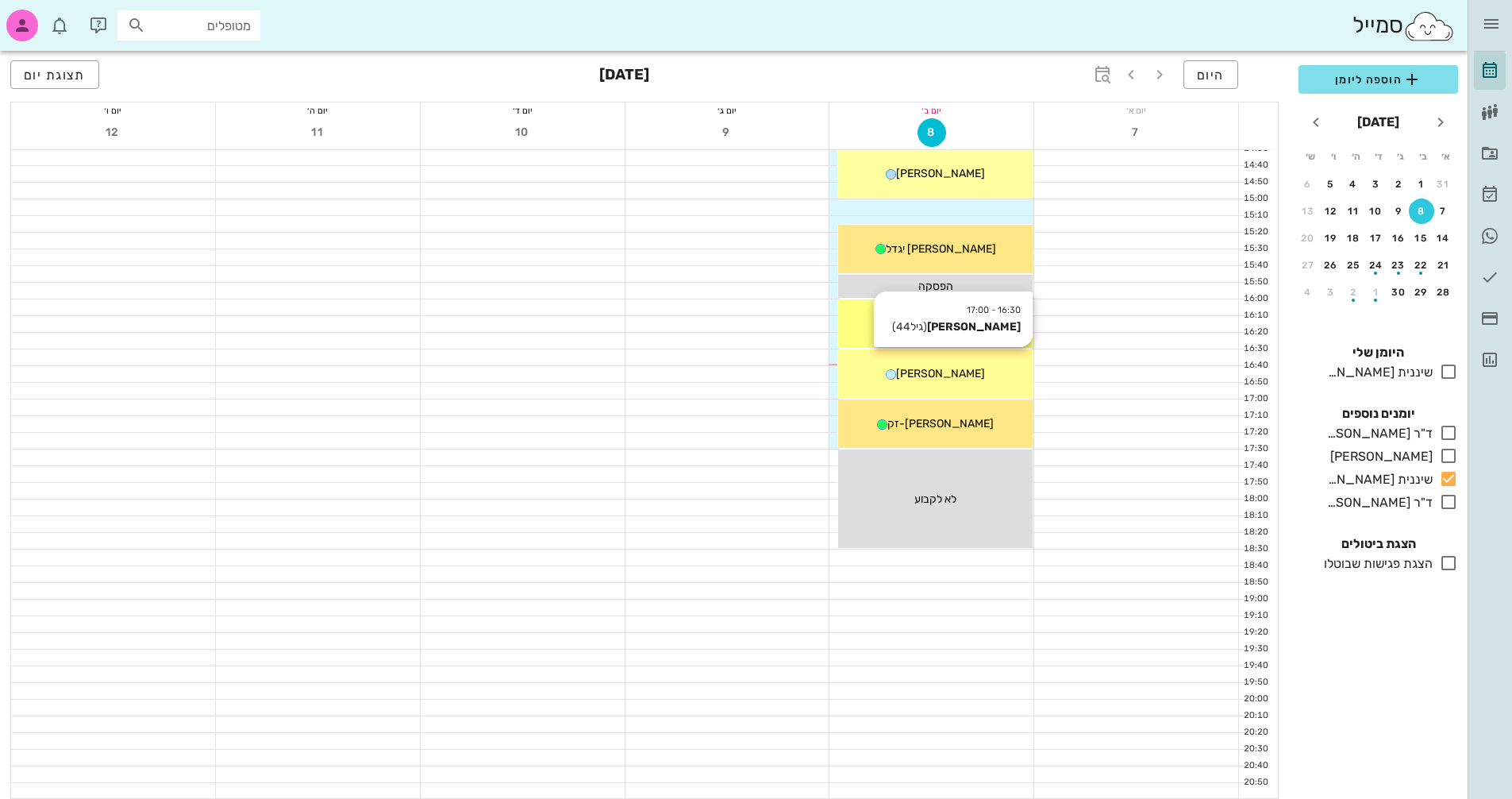
click at [988, 391] on div "16:30 - 17:00 [PERSON_NAME] (גיל 44 ) [PERSON_NAME]" at bounding box center [935, 374] width 194 height 48
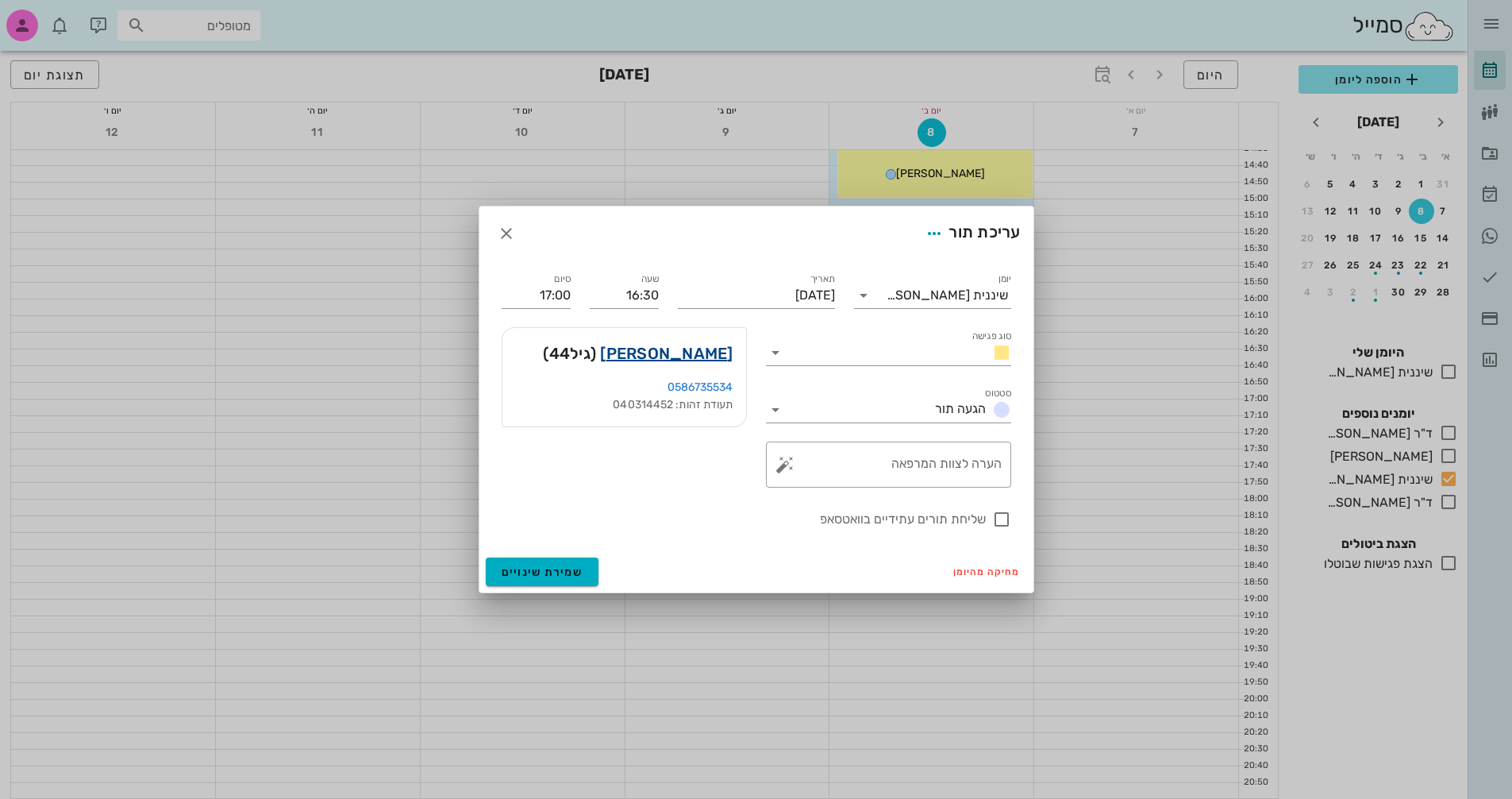
click at [718, 351] on link "[PERSON_NAME]" at bounding box center [666, 353] width 133 height 25
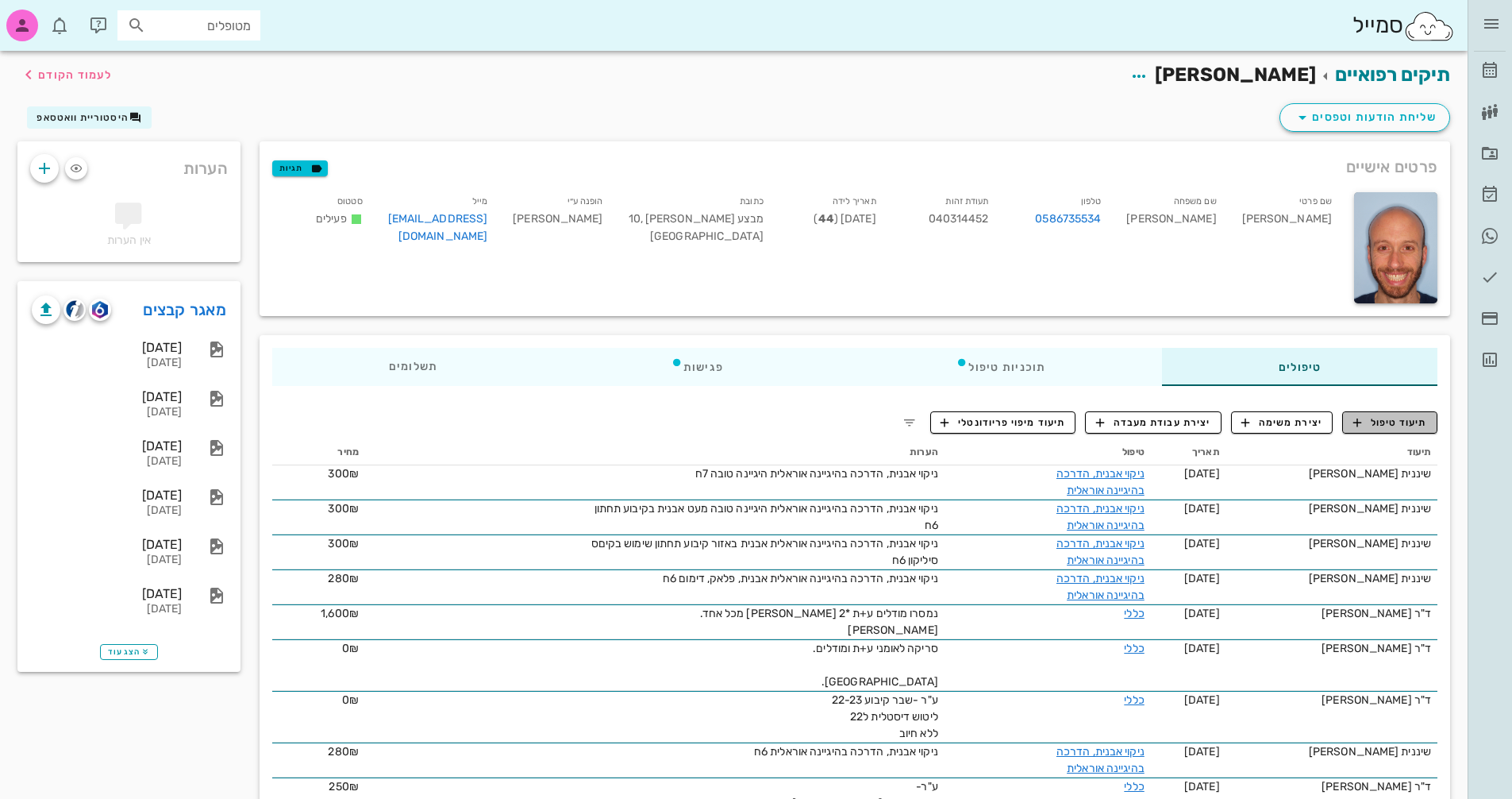
click at [1405, 422] on span "תיעוד טיפול" at bounding box center [1391, 423] width 74 height 14
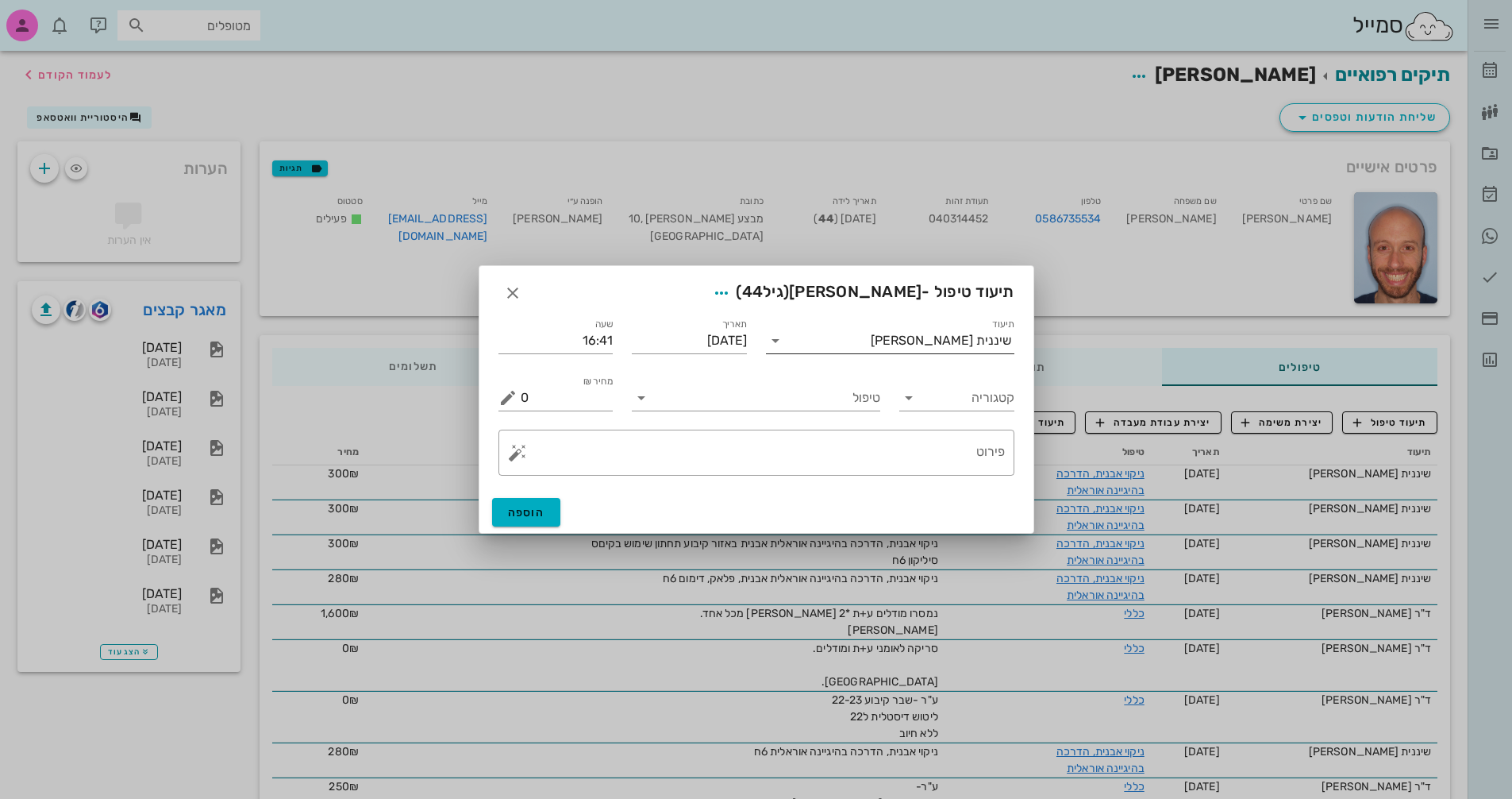
click at [935, 348] on div "שיננית [PERSON_NAME]" at bounding box center [901, 340] width 227 height 25
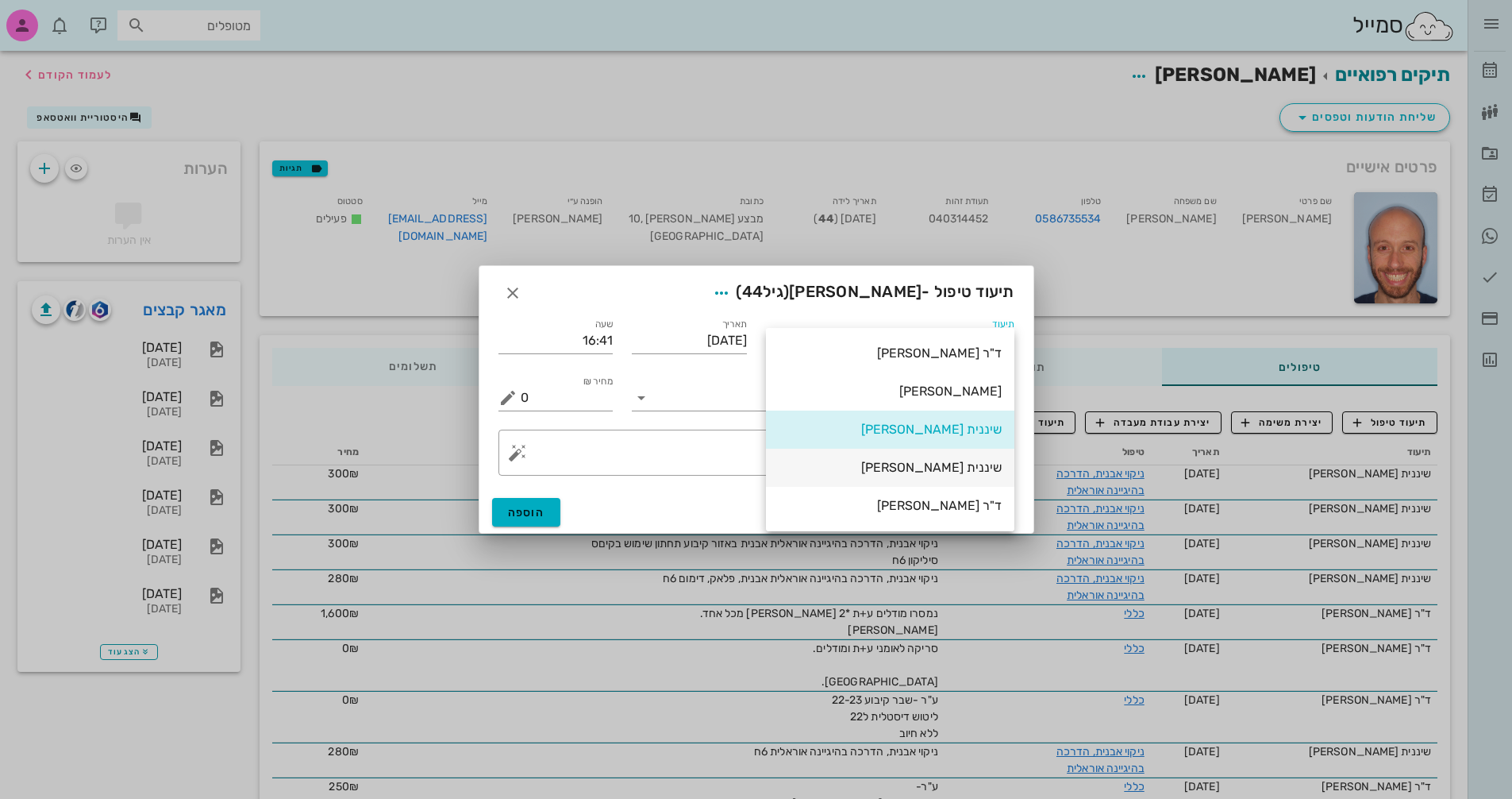
click at [952, 479] on div "שיננית [PERSON_NAME]" at bounding box center [891, 467] width 223 height 34
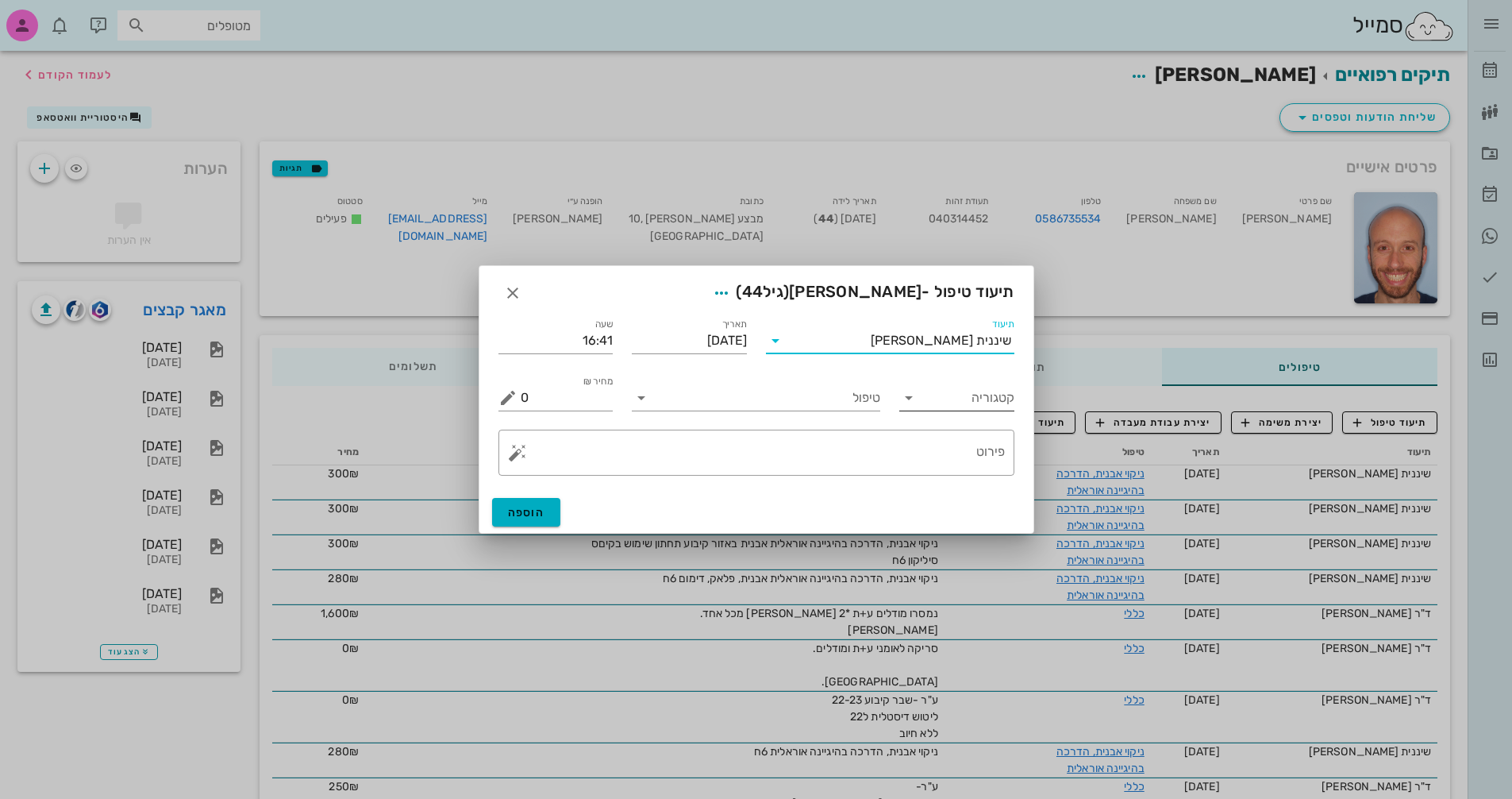
click at [937, 410] on div "קטגוריה" at bounding box center [957, 391] width 134 height 57
click at [919, 397] on div at bounding box center [910, 398] width 22 height 19
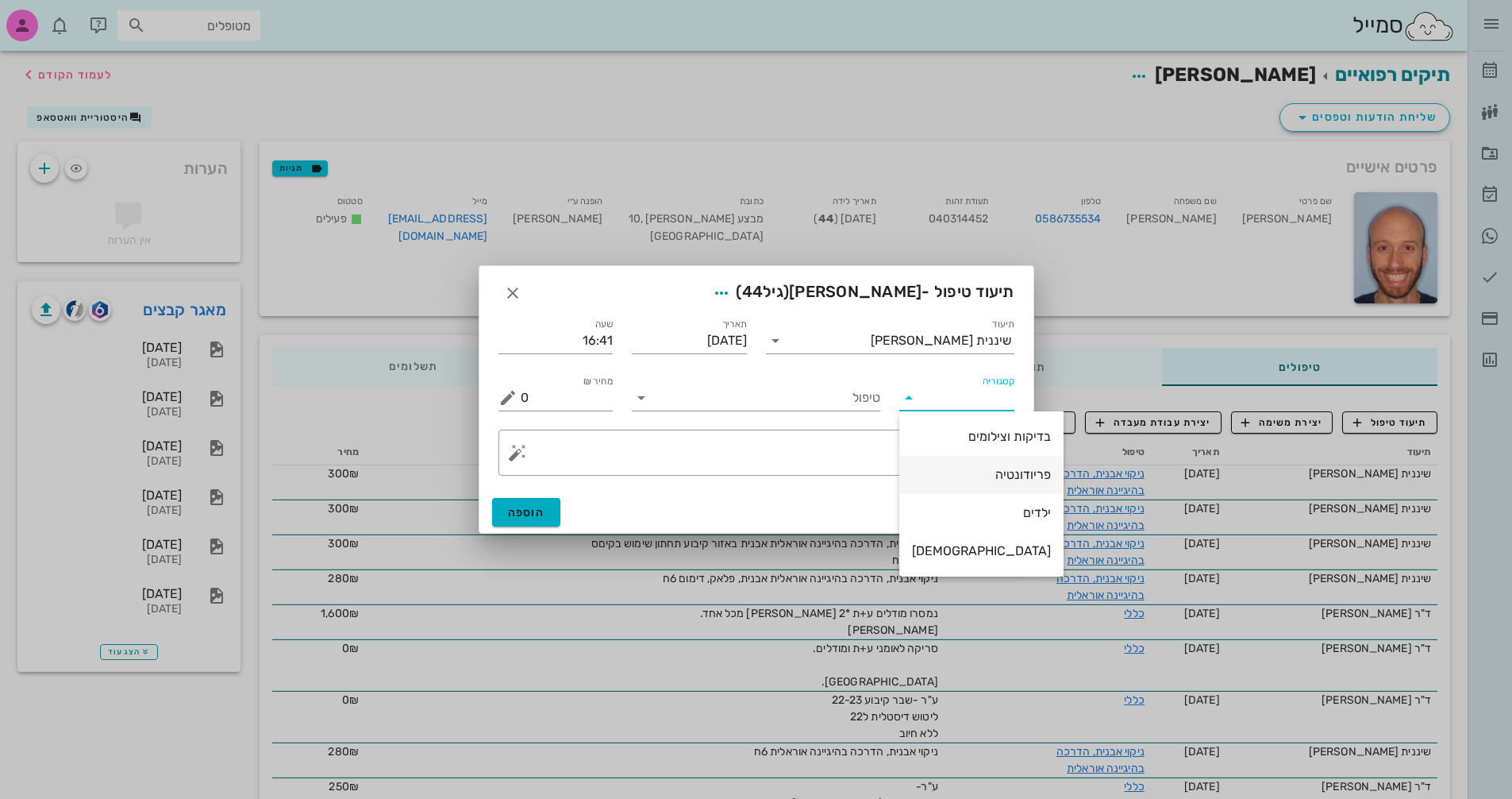
click at [974, 476] on div "פריודונטיה" at bounding box center [981, 474] width 139 height 15
type input "פריודונטיה"
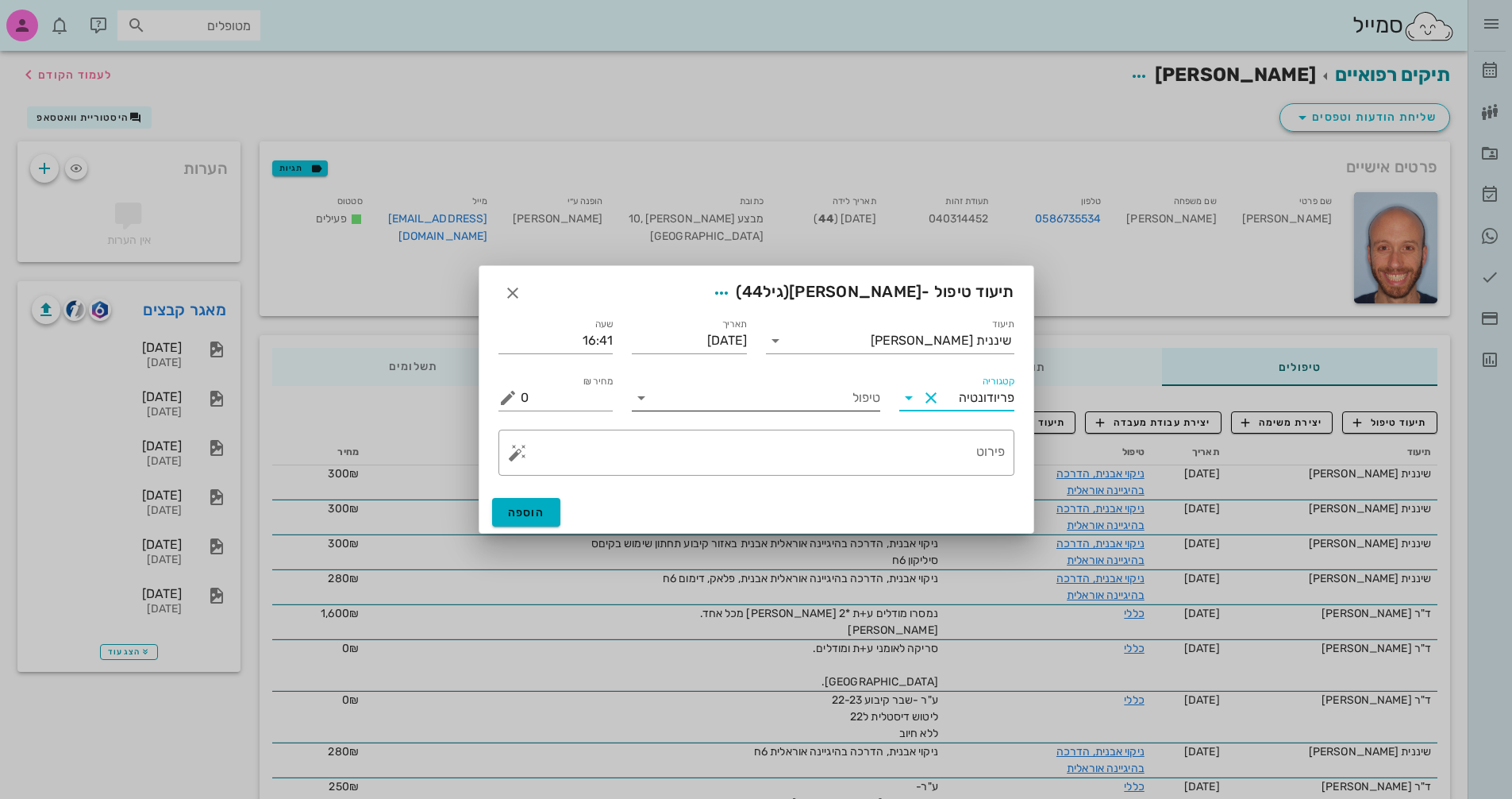
click at [771, 402] on input "טיפול" at bounding box center [768, 397] width 227 height 25
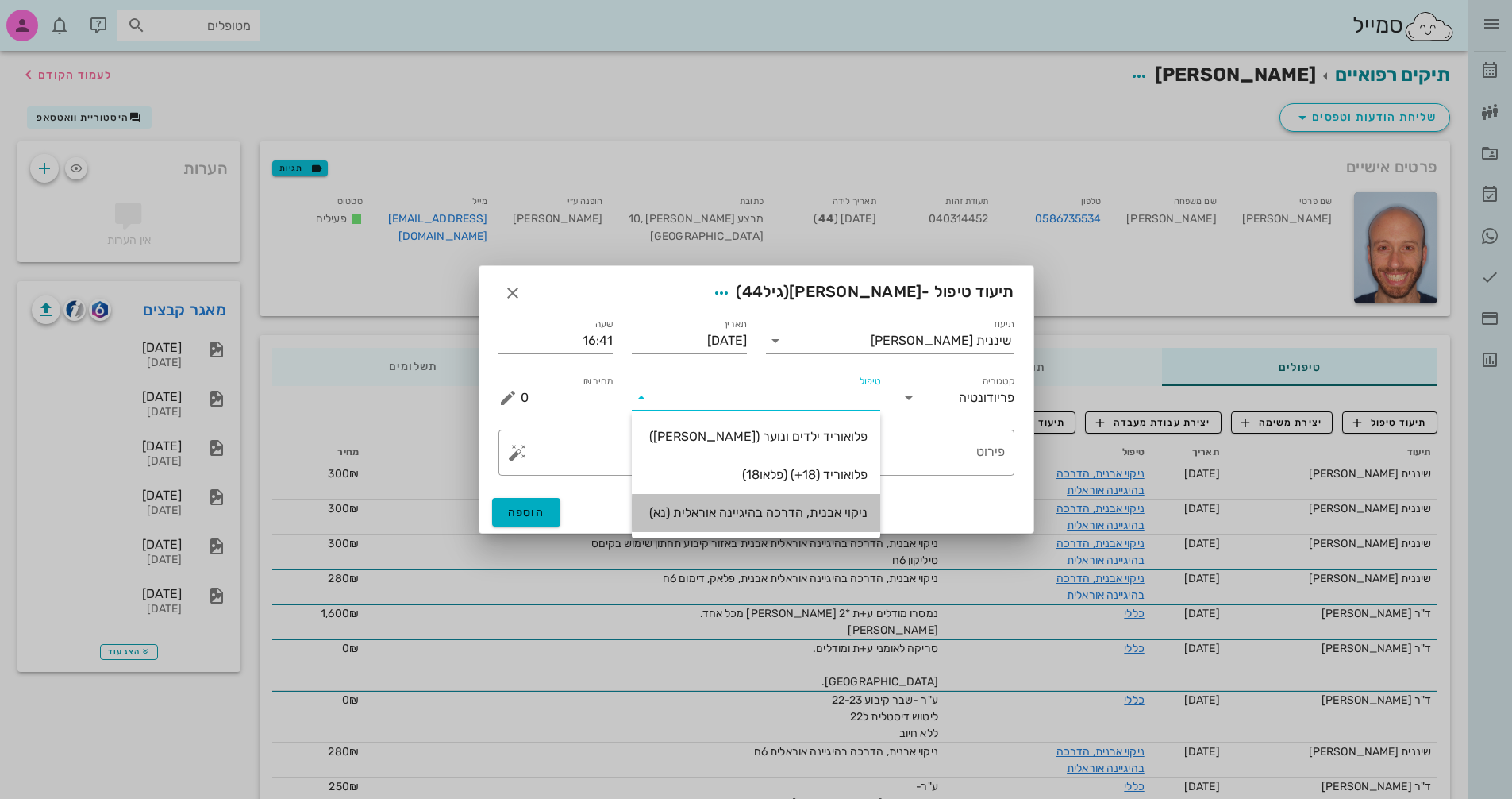
click at [801, 520] on div "ניקוי אבנית, הדרכה בהיגיינה אוראלית (נא)" at bounding box center [756, 512] width 223 height 15
type input "300"
type textarea "ניקוי אבנית, הדרכה בהיגיינה אוראלית פלאק, תור הבא"
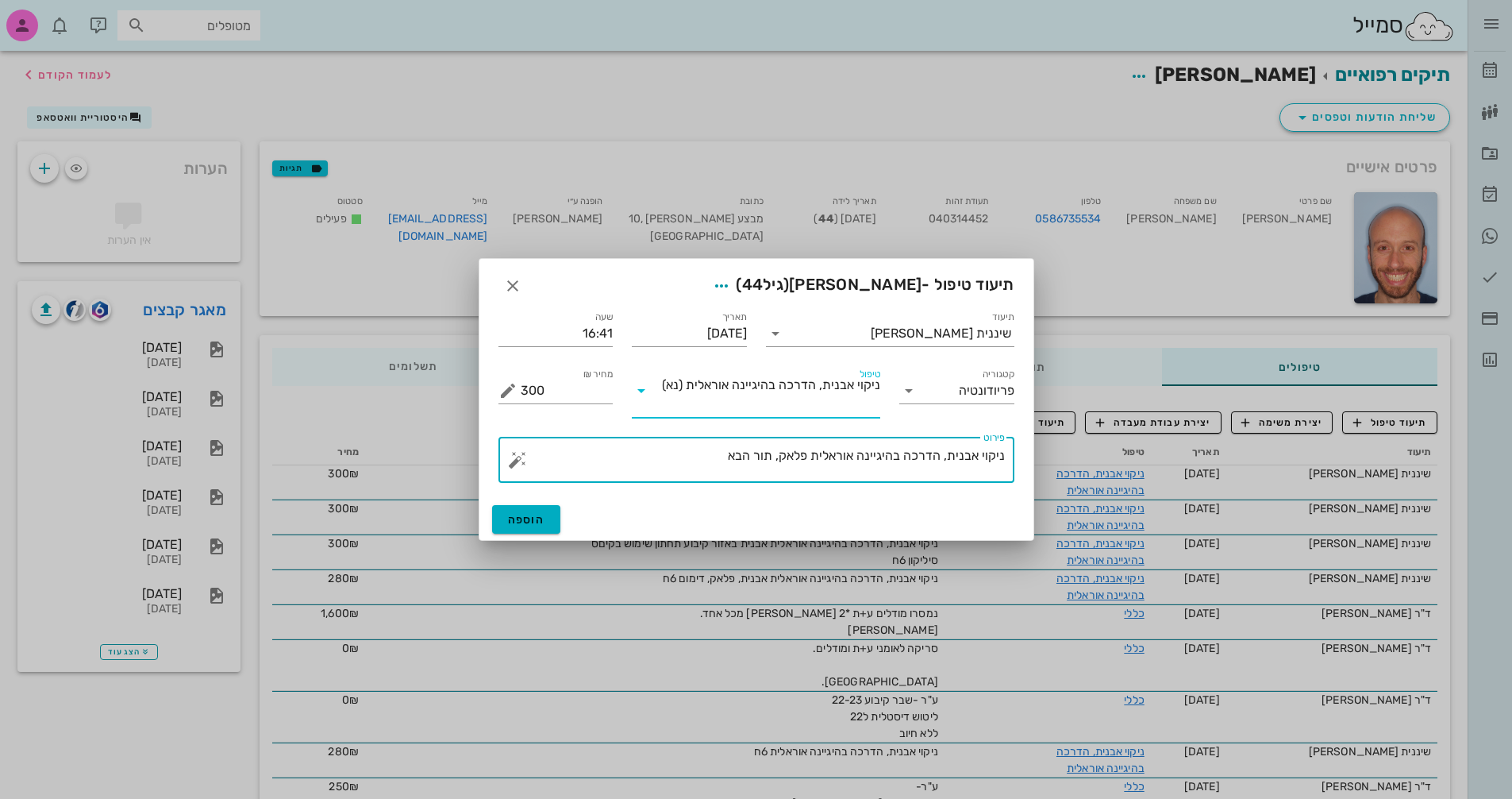
click at [720, 461] on textarea "ניקוי אבנית, הדרכה בהיגיינה אוראלית פלאק, תור הבא" at bounding box center [763, 463] width 484 height 38
